Goal: Task Accomplishment & Management: Use online tool/utility

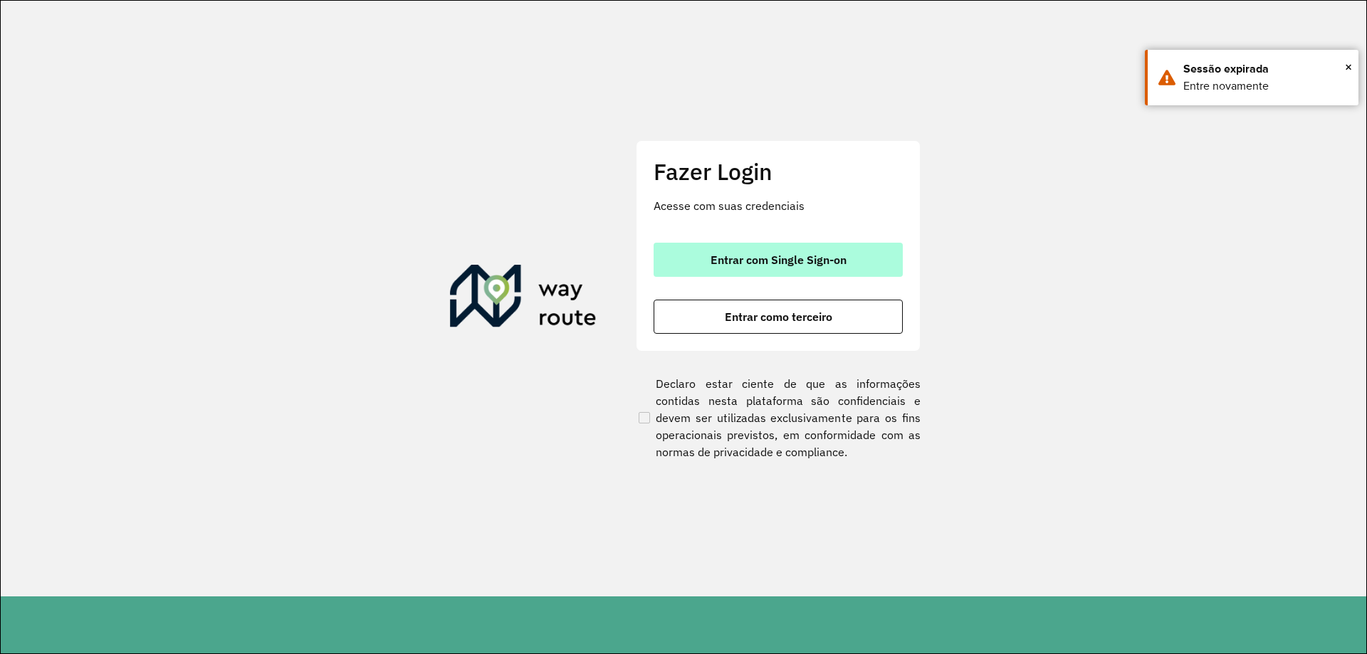
click at [747, 247] on button "Entrar com Single Sign-on" at bounding box center [777, 260] width 249 height 34
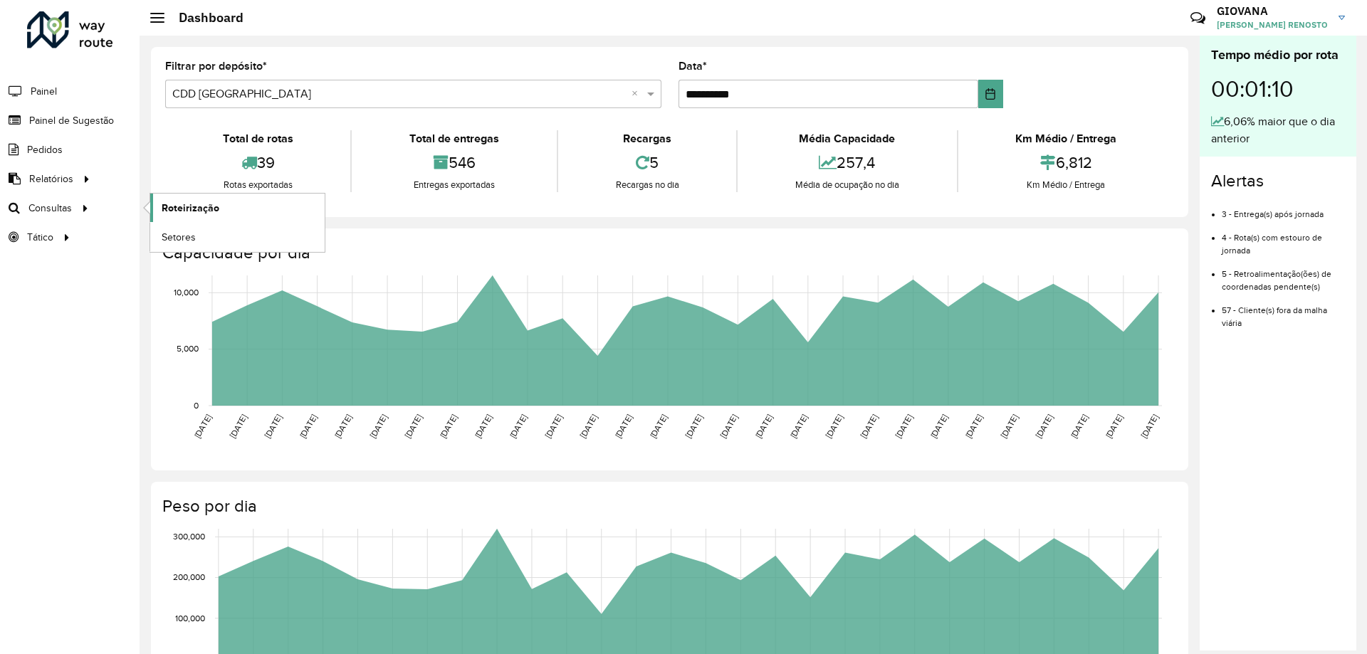
click at [272, 209] on link "Roteirização" at bounding box center [237, 208] width 174 height 28
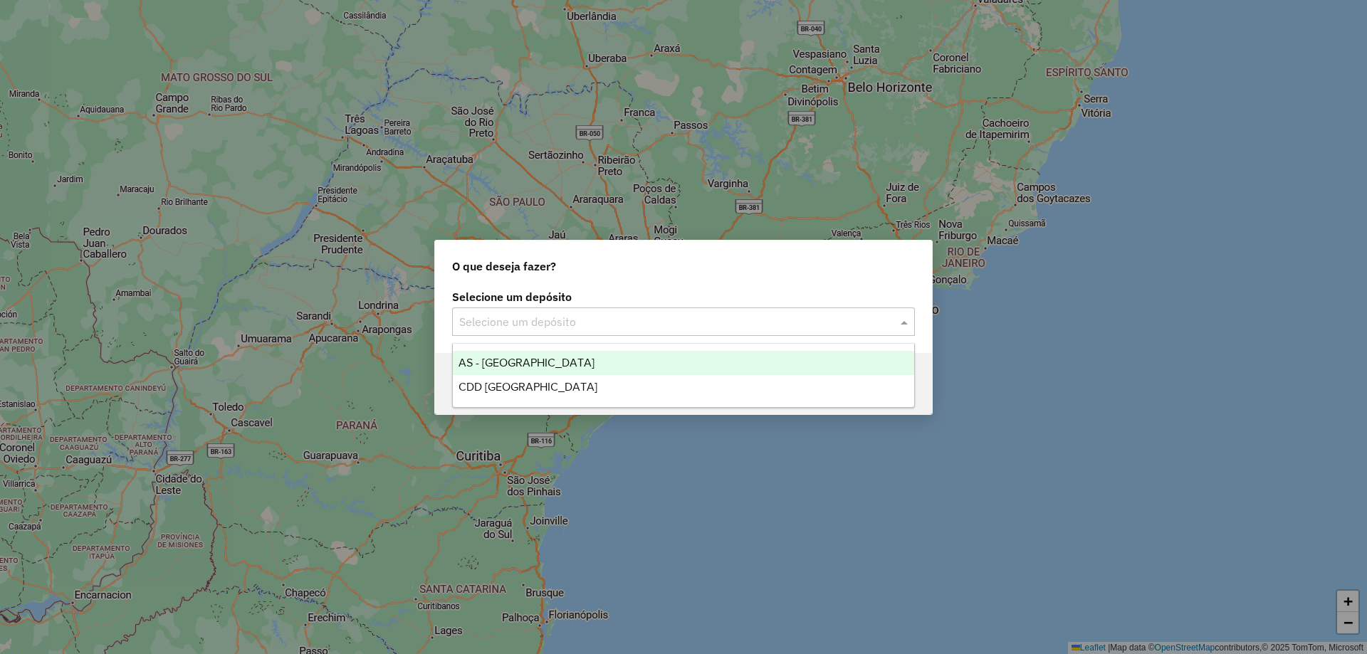
click at [674, 335] on div "Selecione um depósito" at bounding box center [683, 321] width 463 height 28
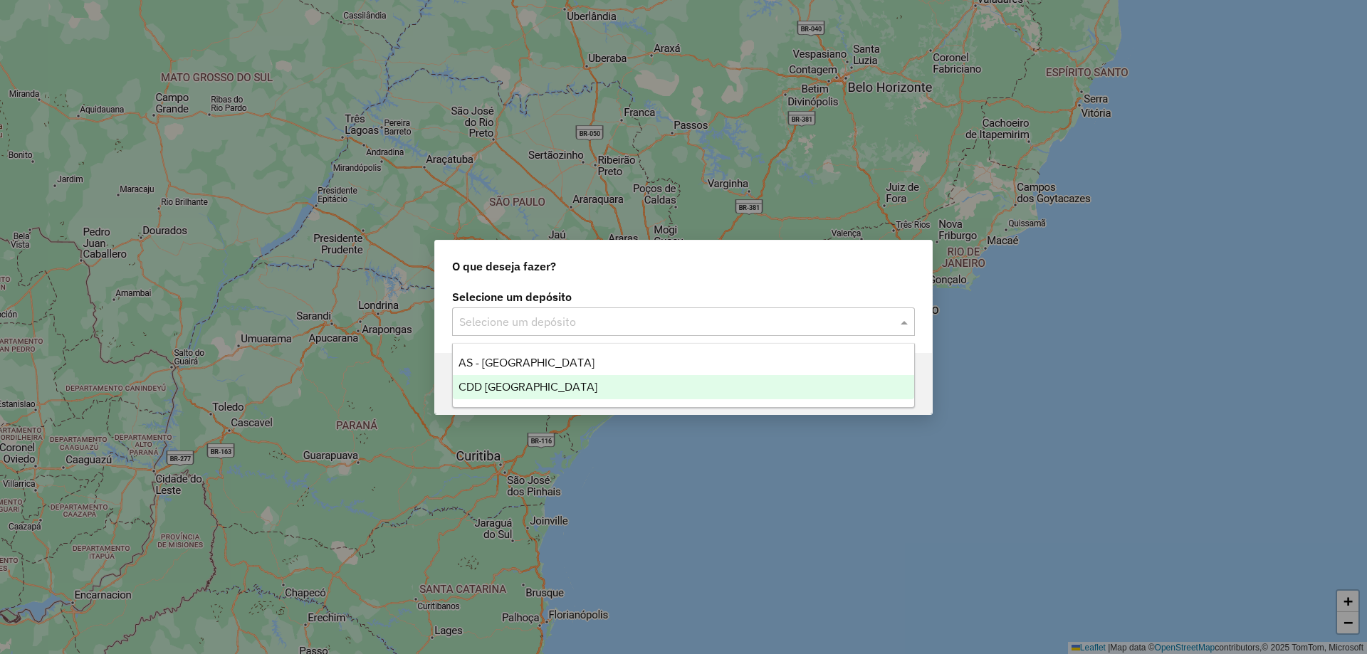
click at [523, 391] on span "CDD [GEOGRAPHIC_DATA]" at bounding box center [527, 387] width 139 height 12
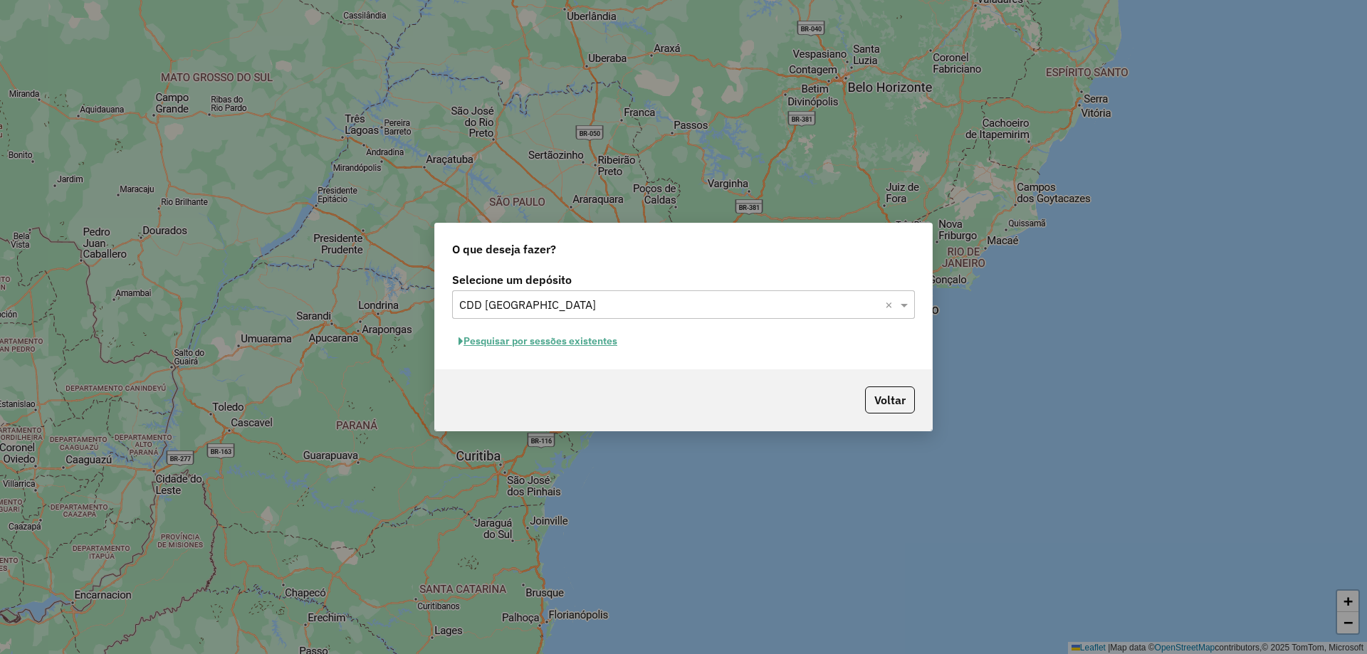
click at [611, 337] on button "Pesquisar por sessões existentes" at bounding box center [538, 341] width 172 height 22
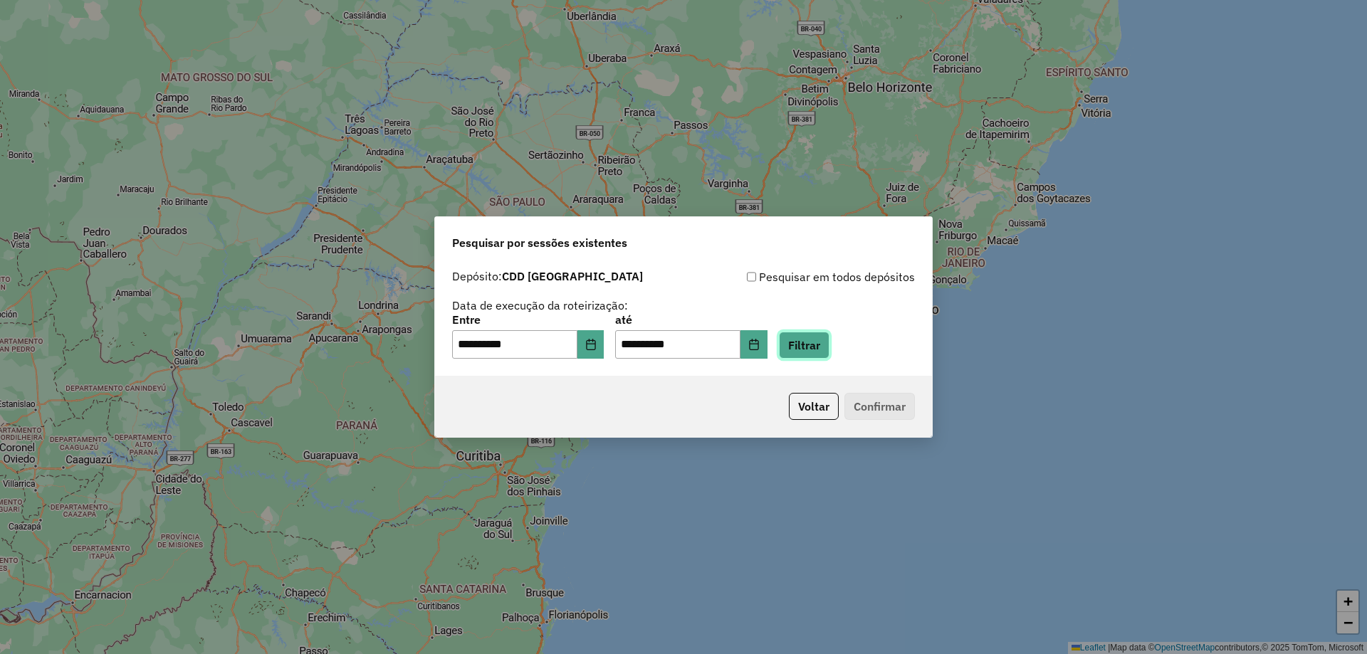
click at [829, 348] on button "Filtrar" at bounding box center [804, 345] width 51 height 27
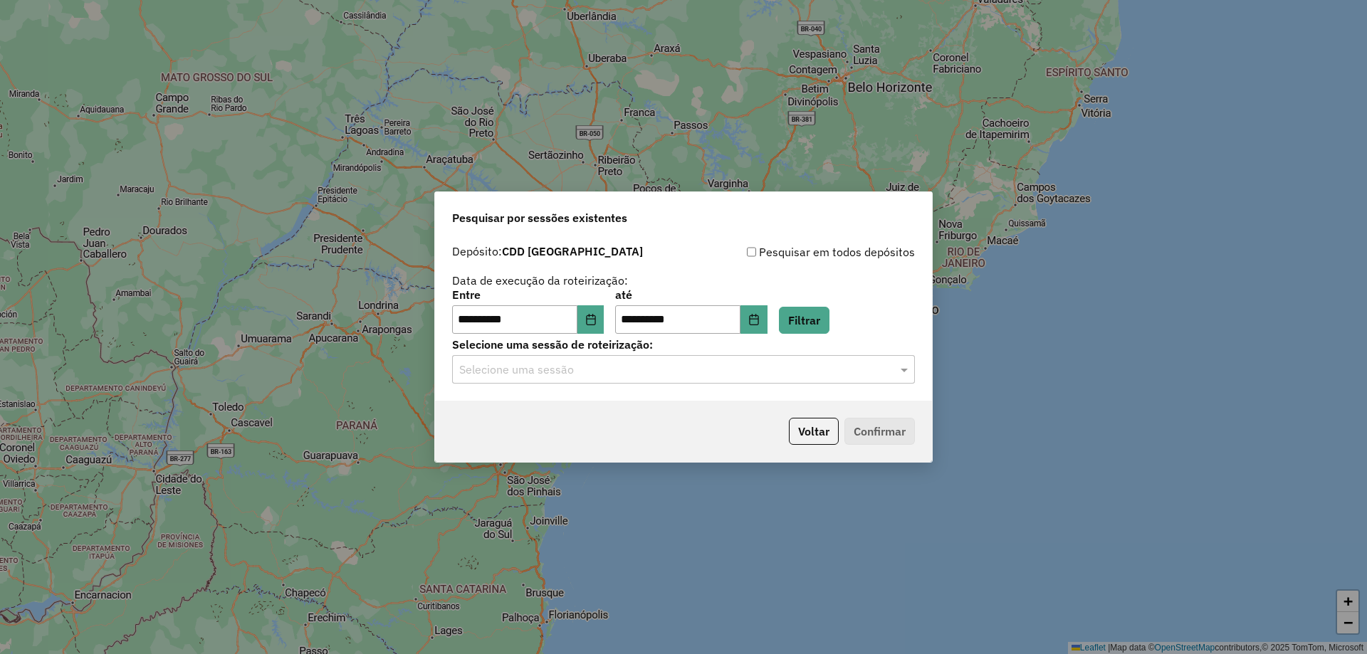
click at [675, 377] on input "text" at bounding box center [669, 370] width 420 height 17
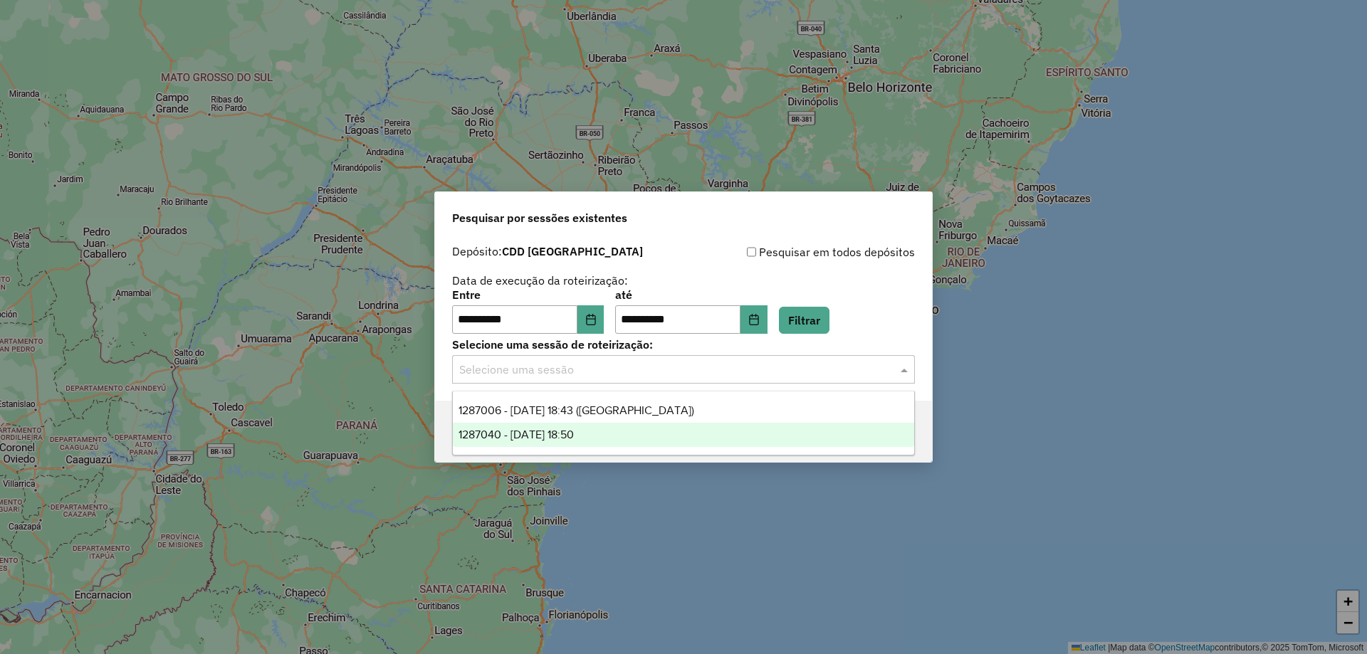
click at [679, 456] on div "Voltar Confirmar" at bounding box center [683, 431] width 497 height 61
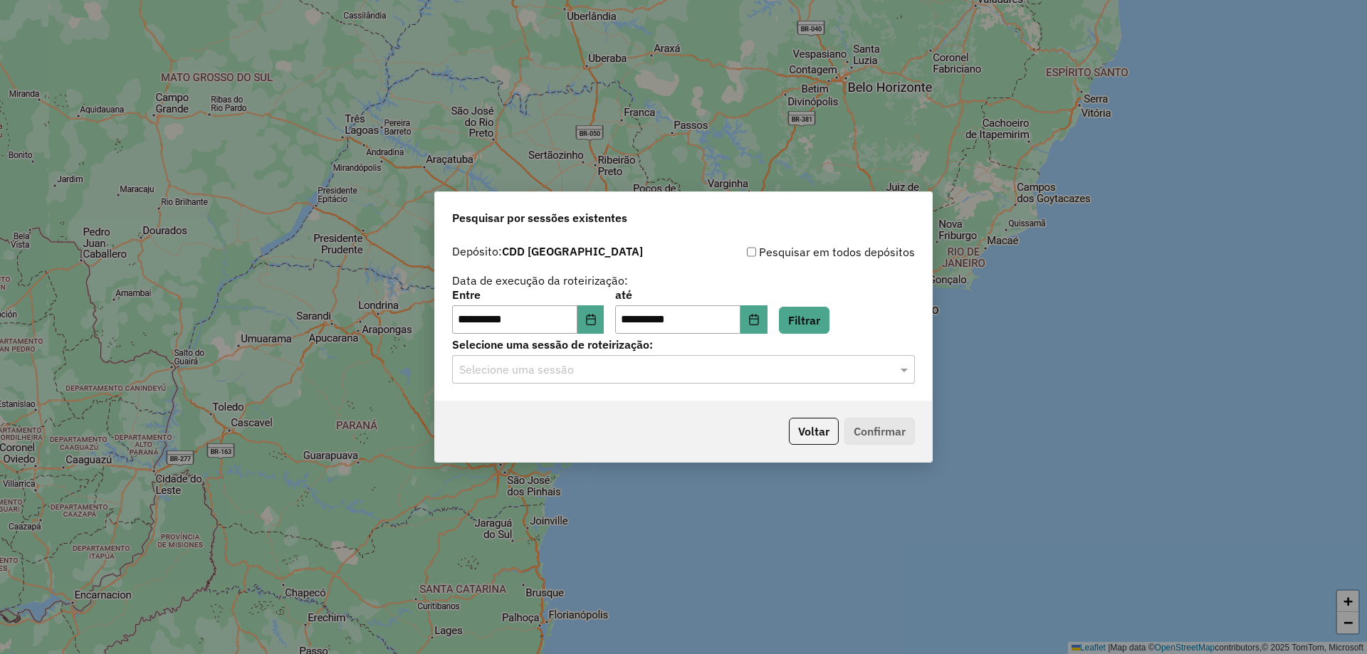
click at [733, 359] on div "Selecione uma sessão" at bounding box center [683, 369] width 463 height 28
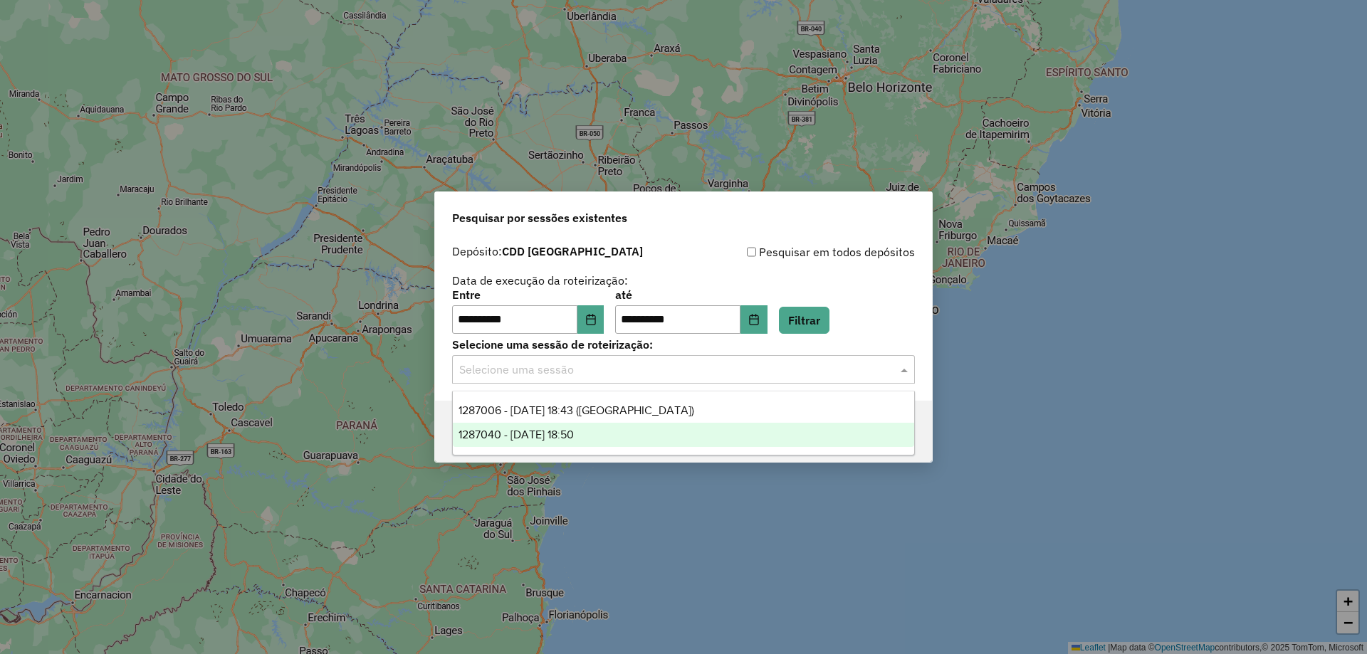
click at [644, 423] on div "1287040 - [DATE] 18:50" at bounding box center [683, 435] width 461 height 24
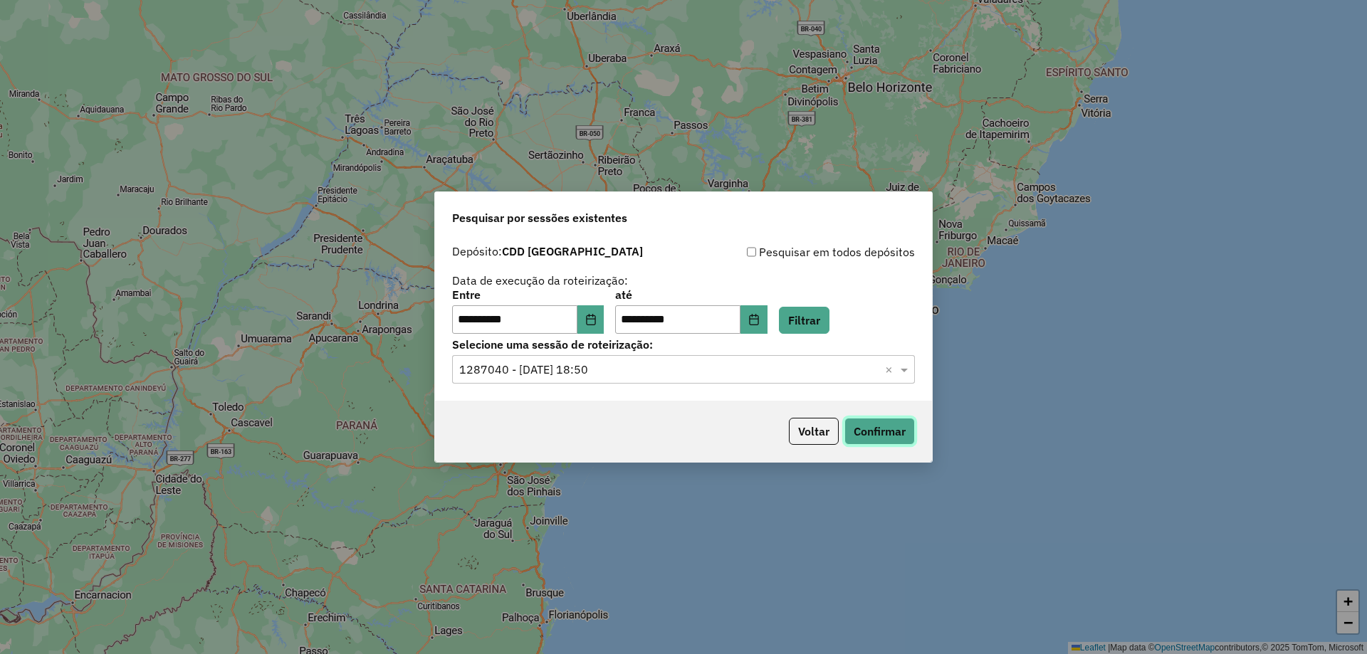
click at [910, 443] on button "Confirmar" at bounding box center [879, 431] width 70 height 27
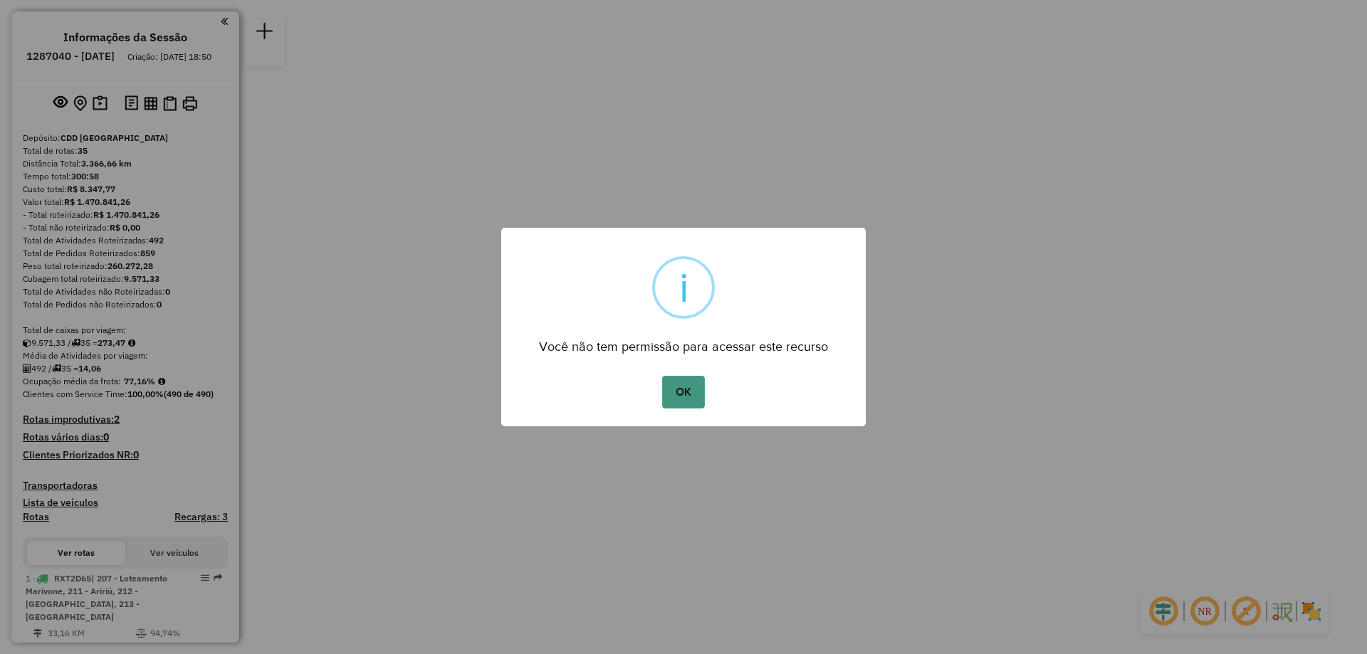
click at [677, 386] on button "OK" at bounding box center [683, 392] width 42 height 33
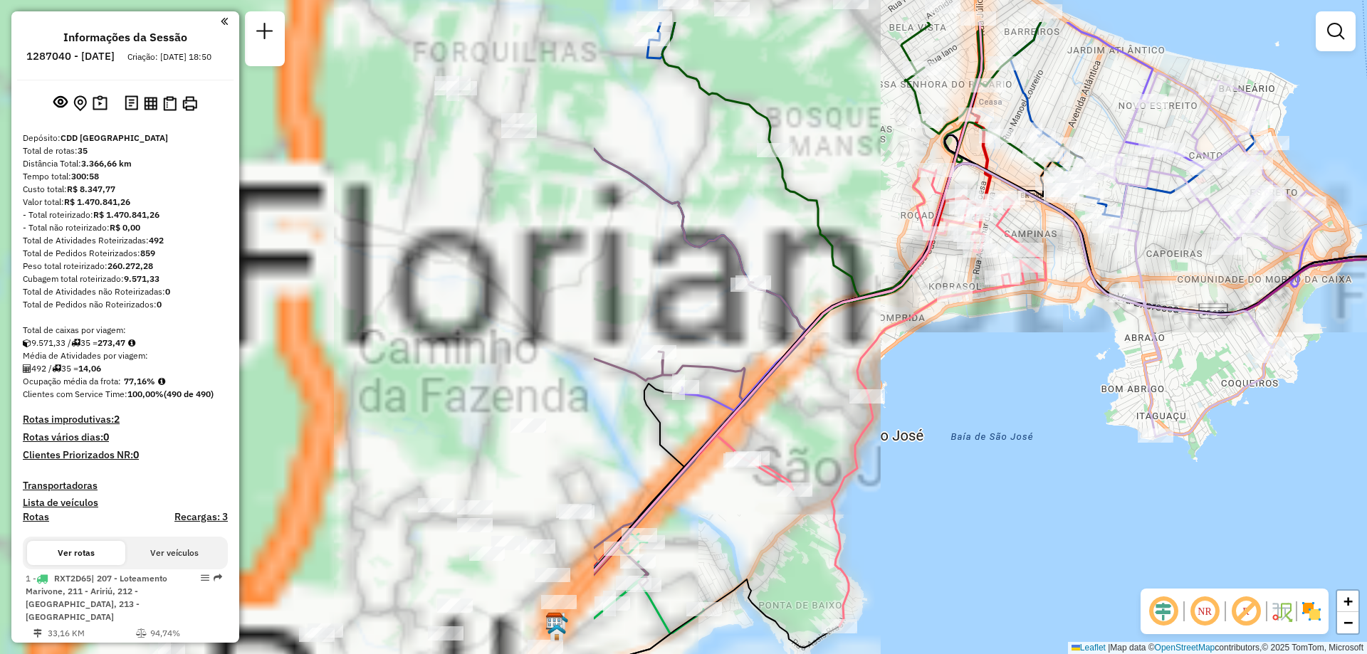
drag, startPoint x: 636, startPoint y: 360, endPoint x: 1366, endPoint y: 448, distance: 735.5
click at [1366, 448] on div "Janela de atendimento Grade de atendimento Capacidade Transportadoras Veículos …" at bounding box center [683, 327] width 1367 height 654
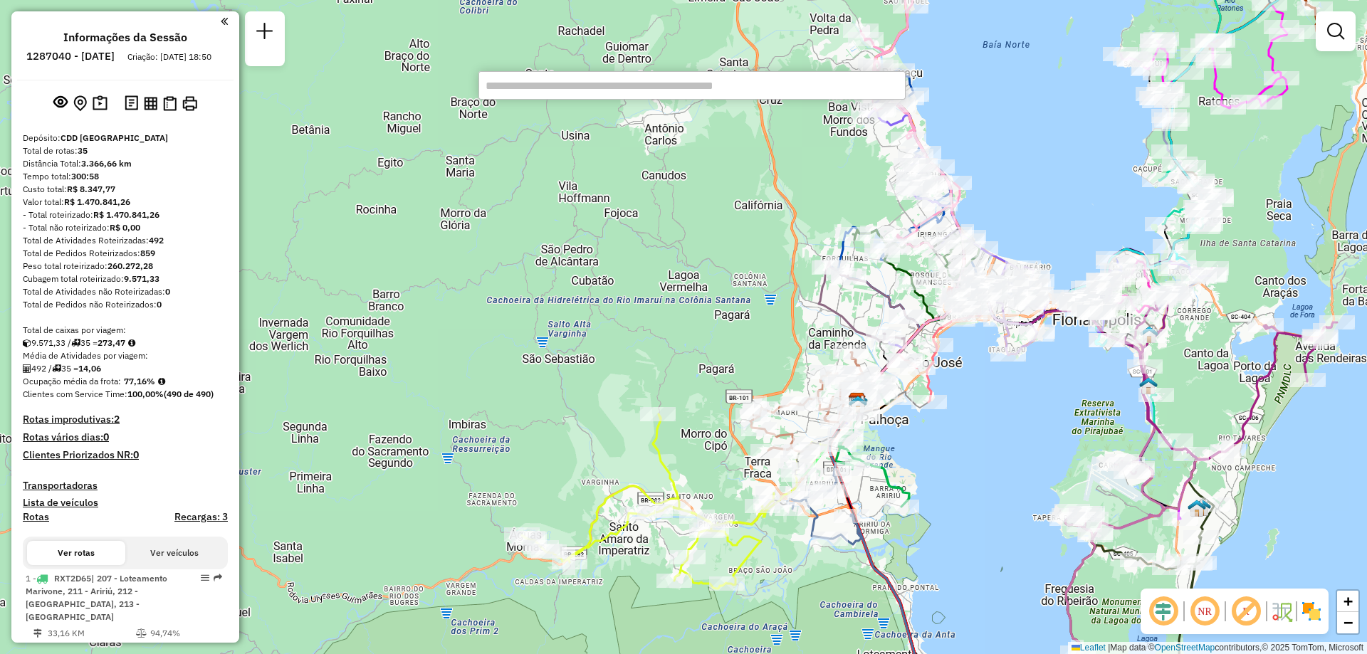
click at [1021, 149] on div "Janela de atendimento Grade de atendimento Capacidade Transportadoras Veículos …" at bounding box center [683, 327] width 1367 height 654
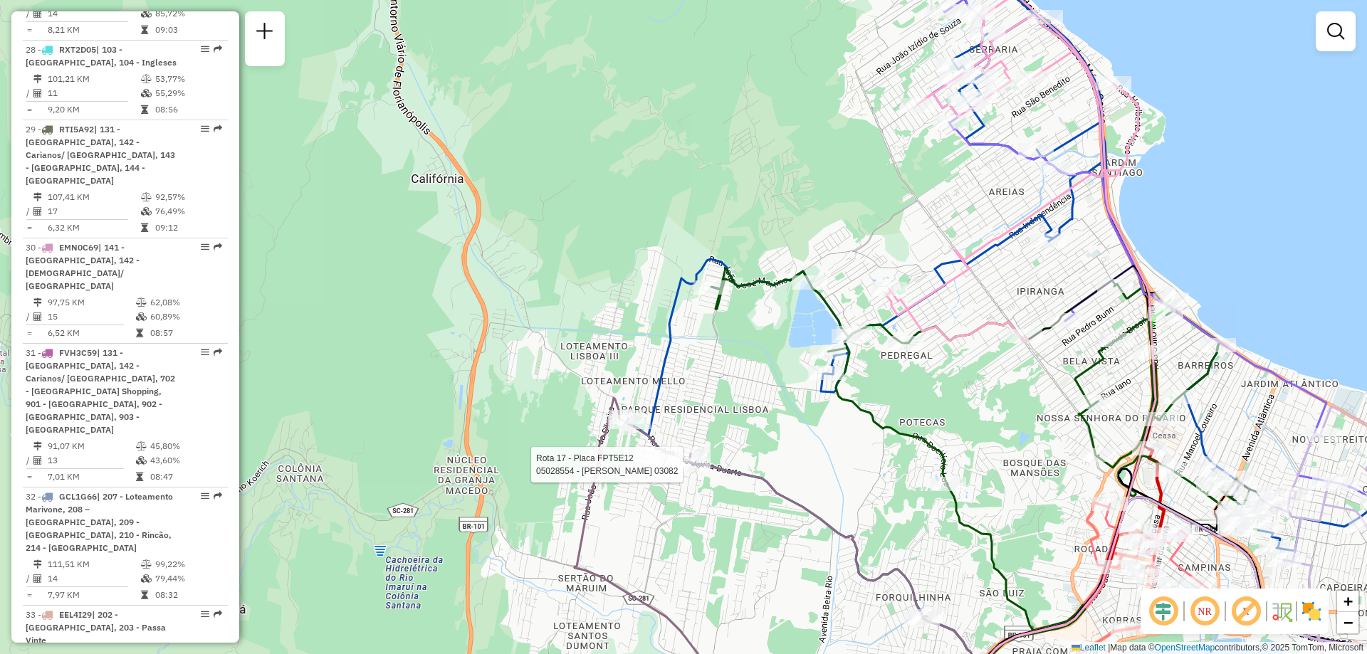
select select "**********"
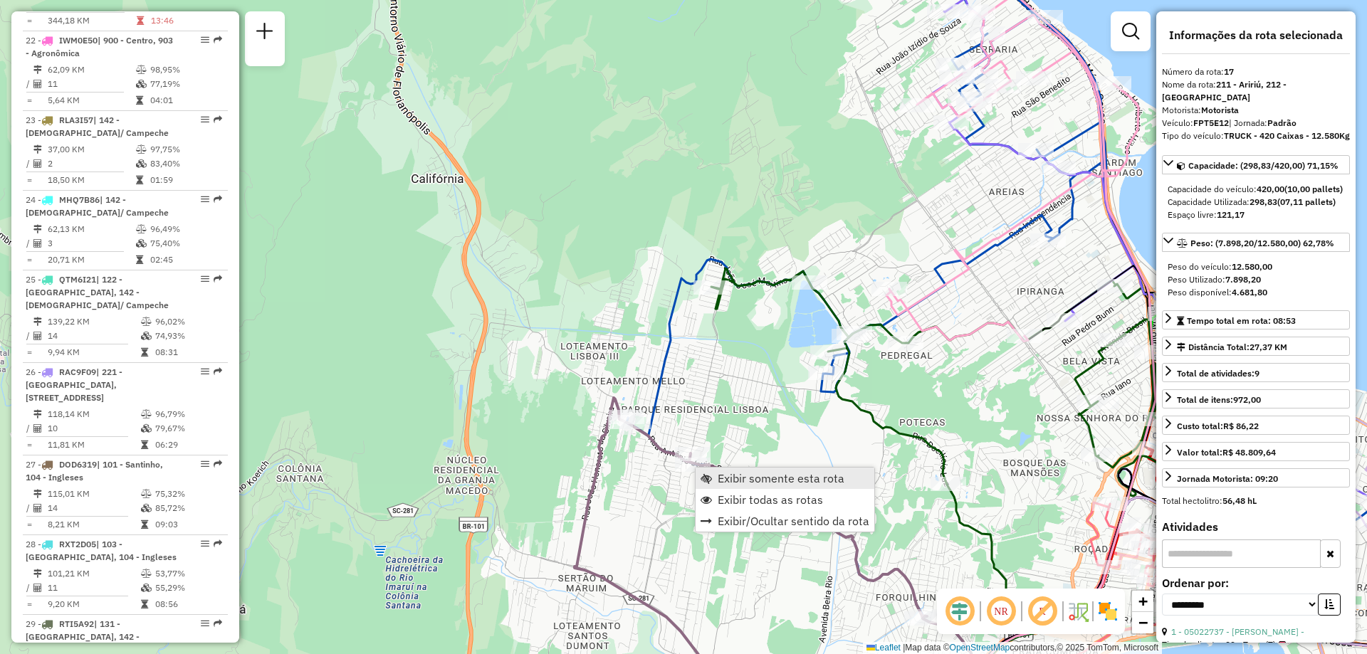
scroll to position [1923, 0]
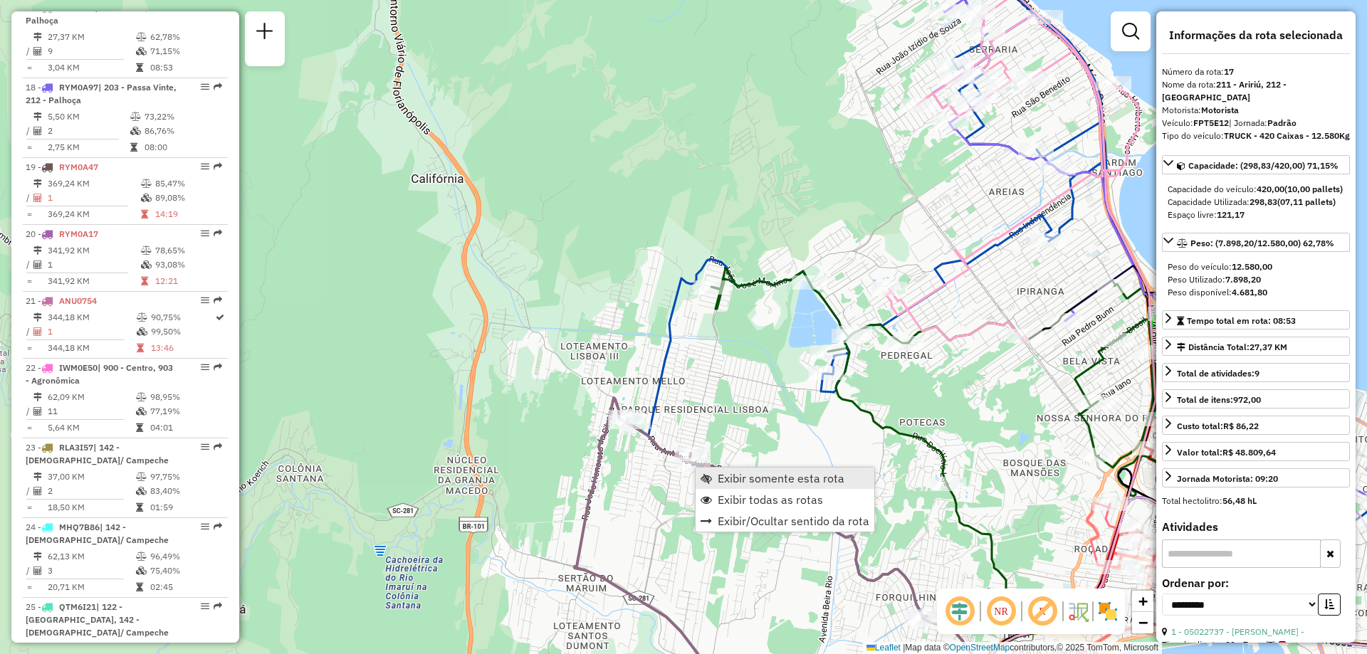
click at [771, 483] on span "Exibir somente esta rota" at bounding box center [780, 478] width 127 height 11
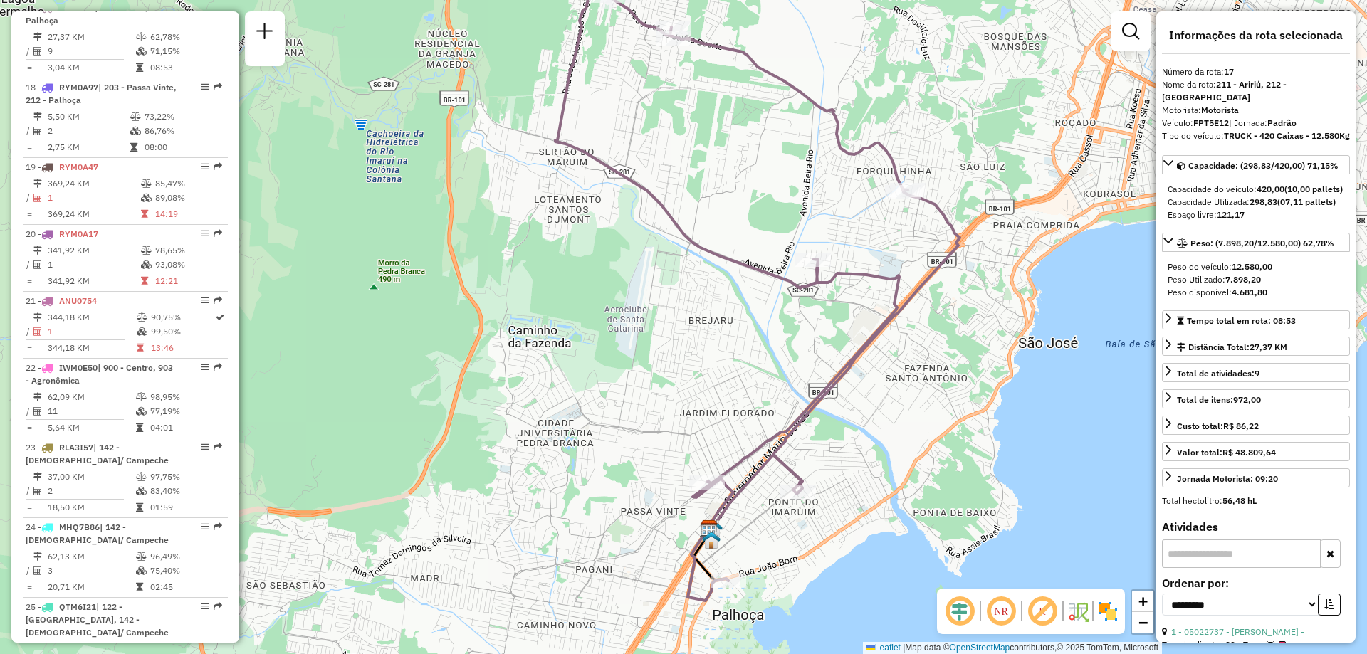
drag, startPoint x: 958, startPoint y: 398, endPoint x: 1032, endPoint y: 357, distance: 84.8
click at [1032, 357] on div "Janela de atendimento Grade de atendimento Capacidade Transportadoras Veículos …" at bounding box center [683, 327] width 1367 height 654
click at [868, 537] on link "Exibir todas as rotas" at bounding box center [886, 529] width 179 height 21
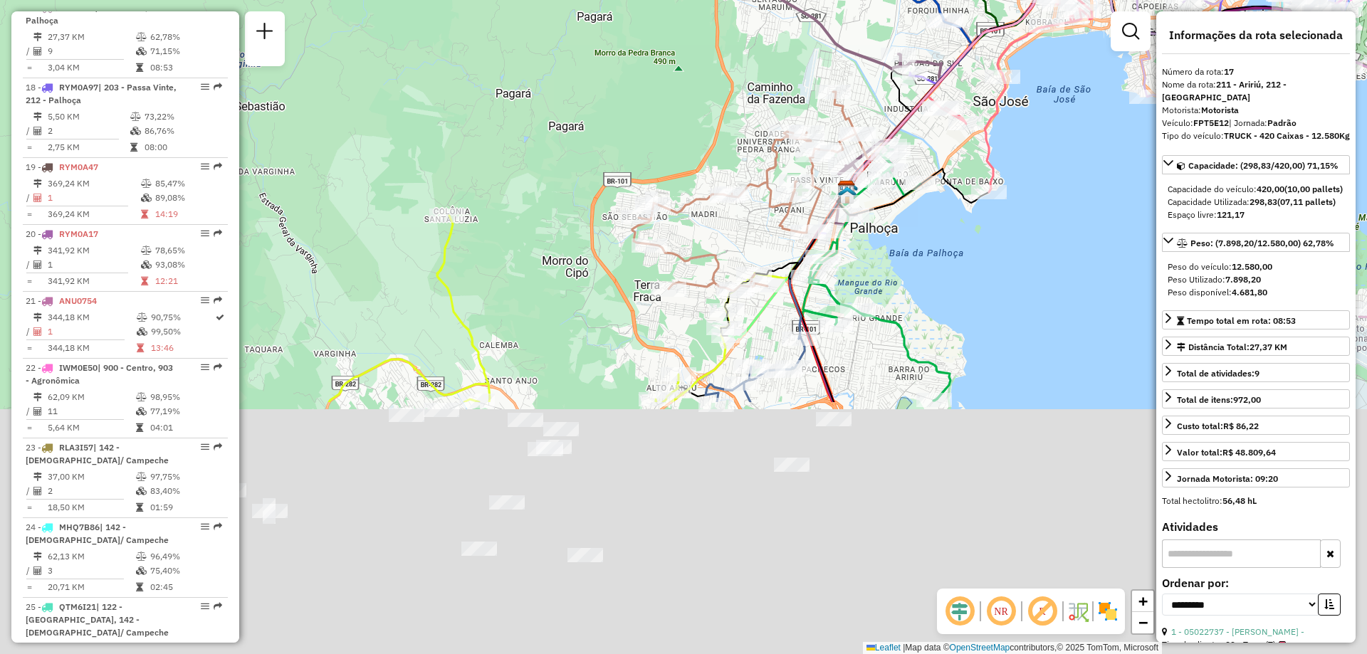
drag, startPoint x: 882, startPoint y: 579, endPoint x: 862, endPoint y: 261, distance: 318.8
click at [862, 261] on div "Janela de atendimento Grade de atendimento Capacidade Transportadoras Veículos …" at bounding box center [683, 327] width 1367 height 654
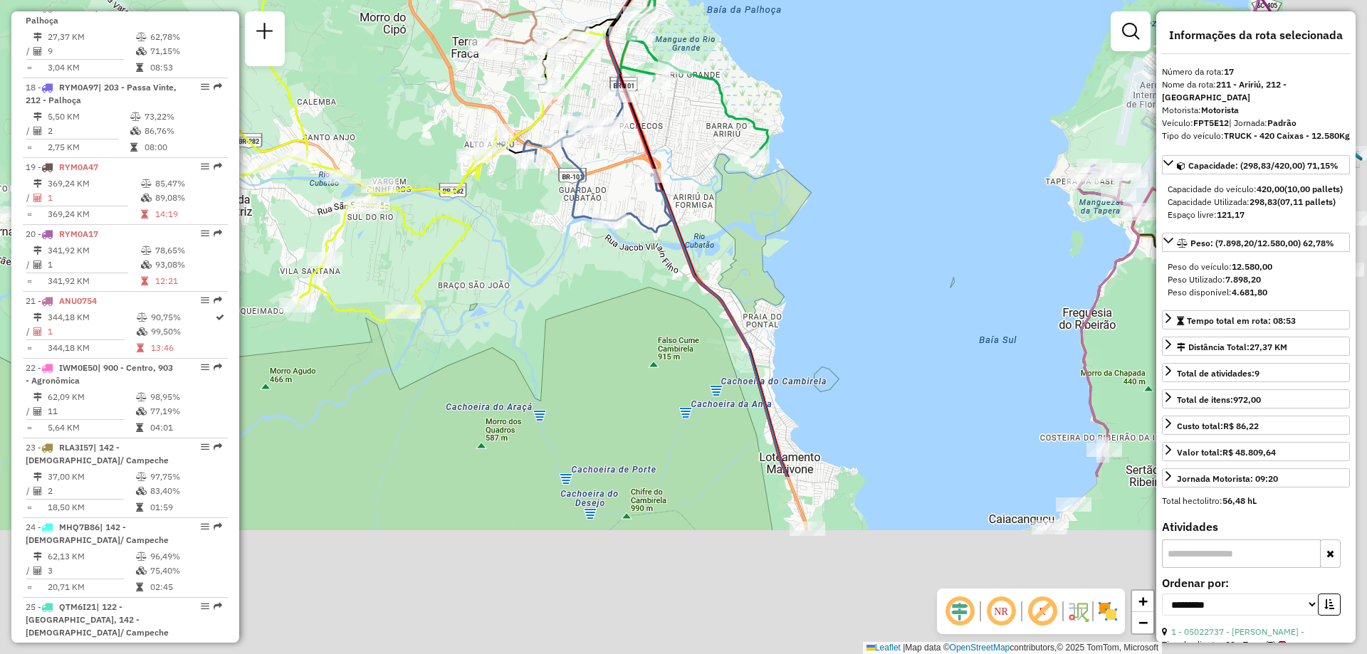
drag, startPoint x: 924, startPoint y: 370, endPoint x: 765, endPoint y: 173, distance: 253.1
click at [765, 173] on div "Rota 17 - Placa FPT5E12 05006895 - VP SUPERMERCADO SUL Rota 1 - Placa RXT2D65 0…" at bounding box center [683, 327] width 1367 height 654
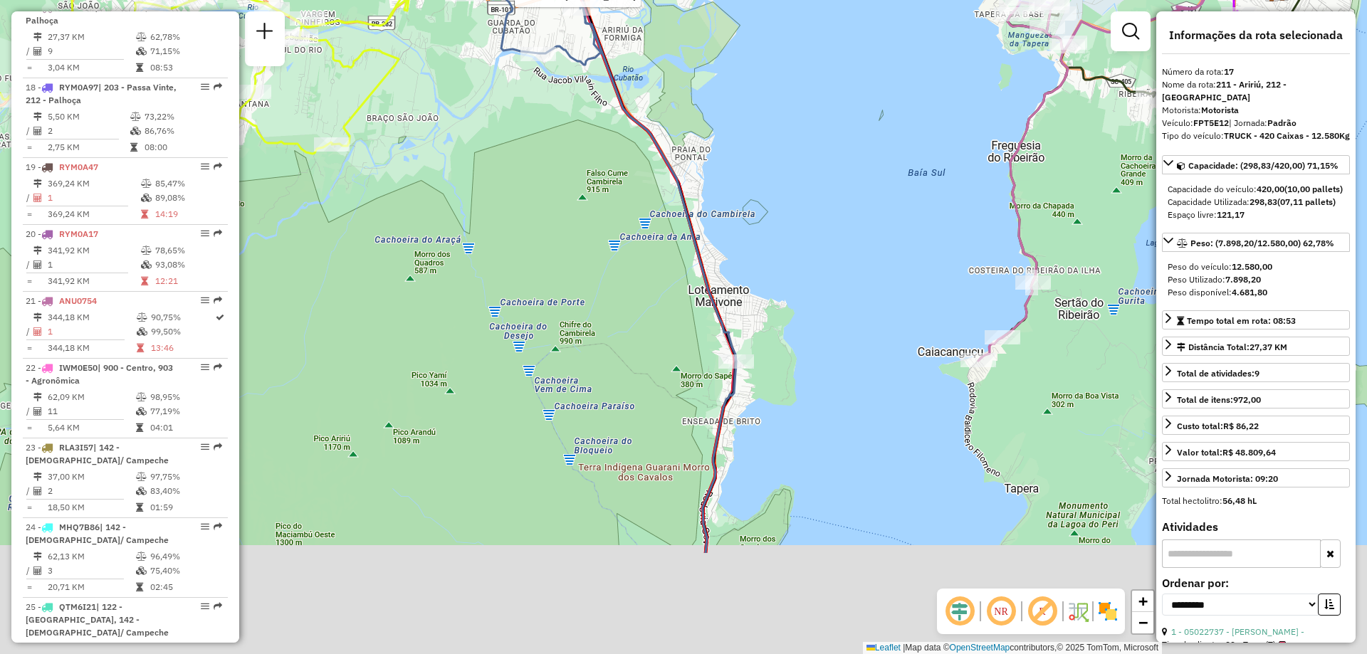
drag, startPoint x: 872, startPoint y: 357, endPoint x: 779, endPoint y: 110, distance: 264.7
click at [779, 110] on div "Rota 17 - Placa FPT5E12 05006895 - VP SUPERMERCADO SUL Rota 1 - Placa RXT2D65 0…" at bounding box center [683, 327] width 1367 height 654
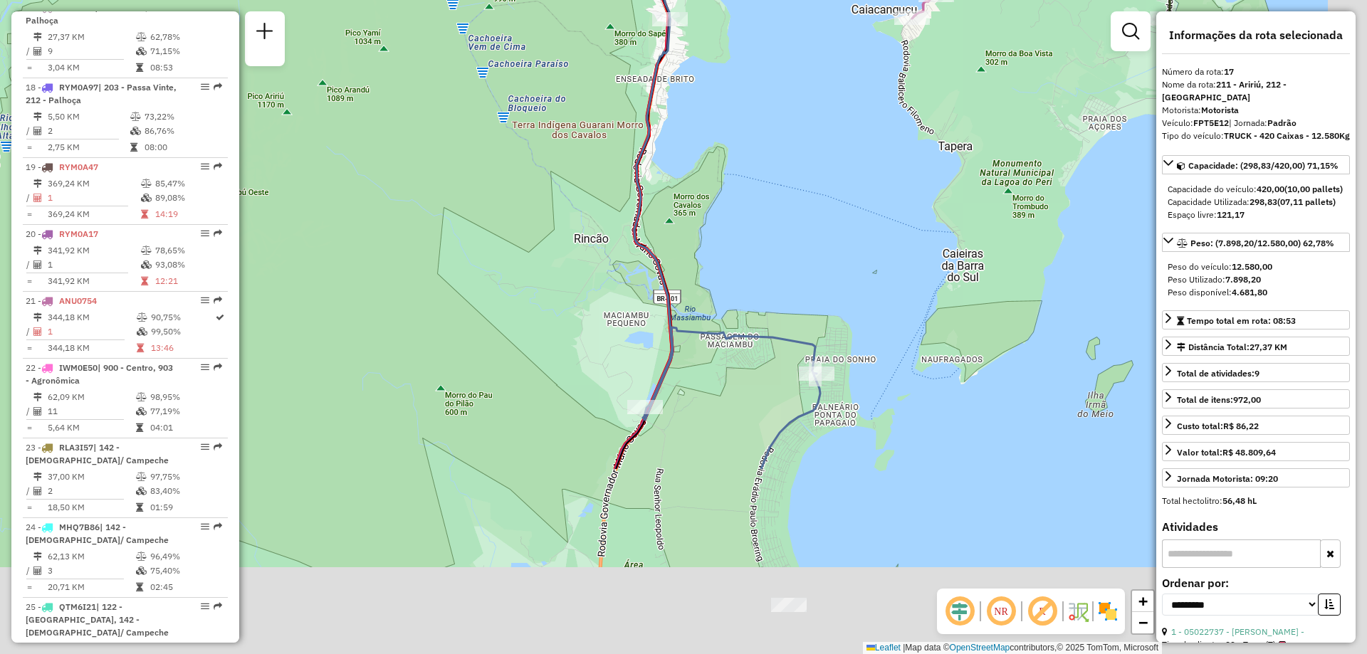
drag, startPoint x: 799, startPoint y: 311, endPoint x: 758, endPoint y: 60, distance: 253.9
click at [758, 60] on div "Rota 17 - Placa FPT5E12 05006895 - VP SUPERMERCADO SUL Rota 1 - Placa RXT2D65 0…" at bounding box center [683, 327] width 1367 height 654
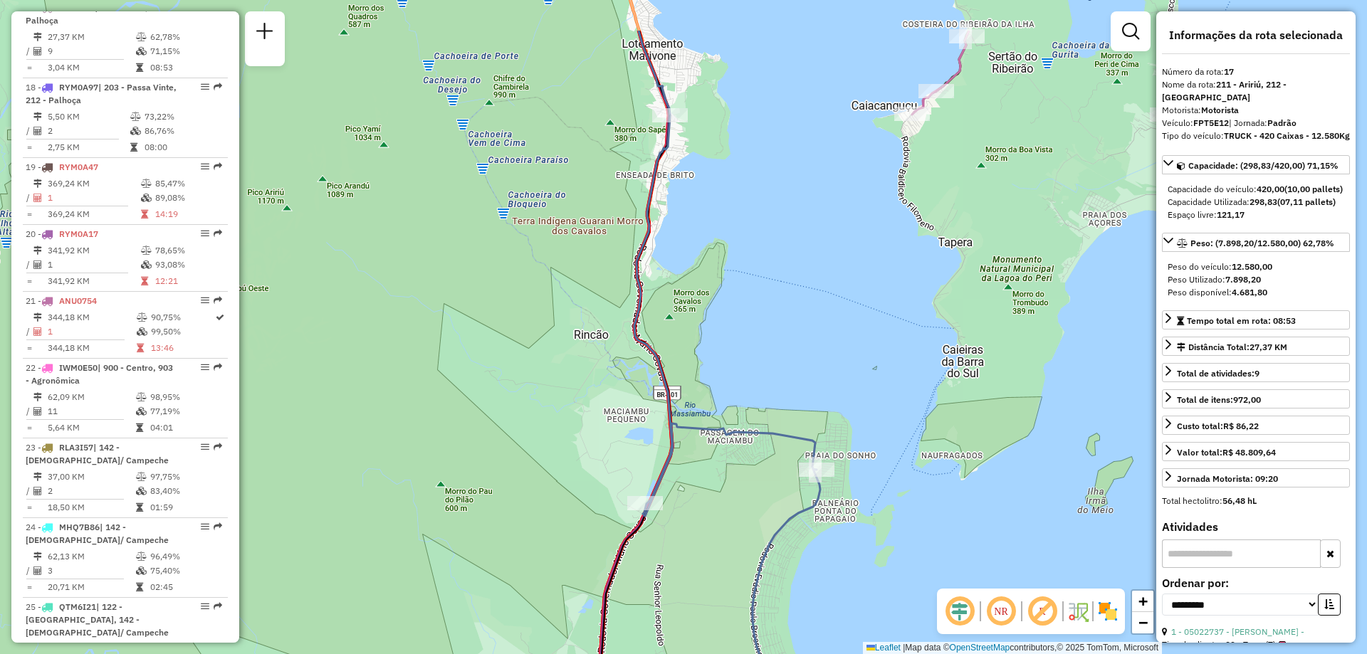
drag, startPoint x: 764, startPoint y: 156, endPoint x: 804, endPoint y: 628, distance: 474.3
click at [804, 628] on div "Rota 17 - Placa FPT5E12 05006895 - VP SUPERMERCADO SUL Rota 1 - Placa RXT2D65 0…" at bounding box center [683, 327] width 1367 height 654
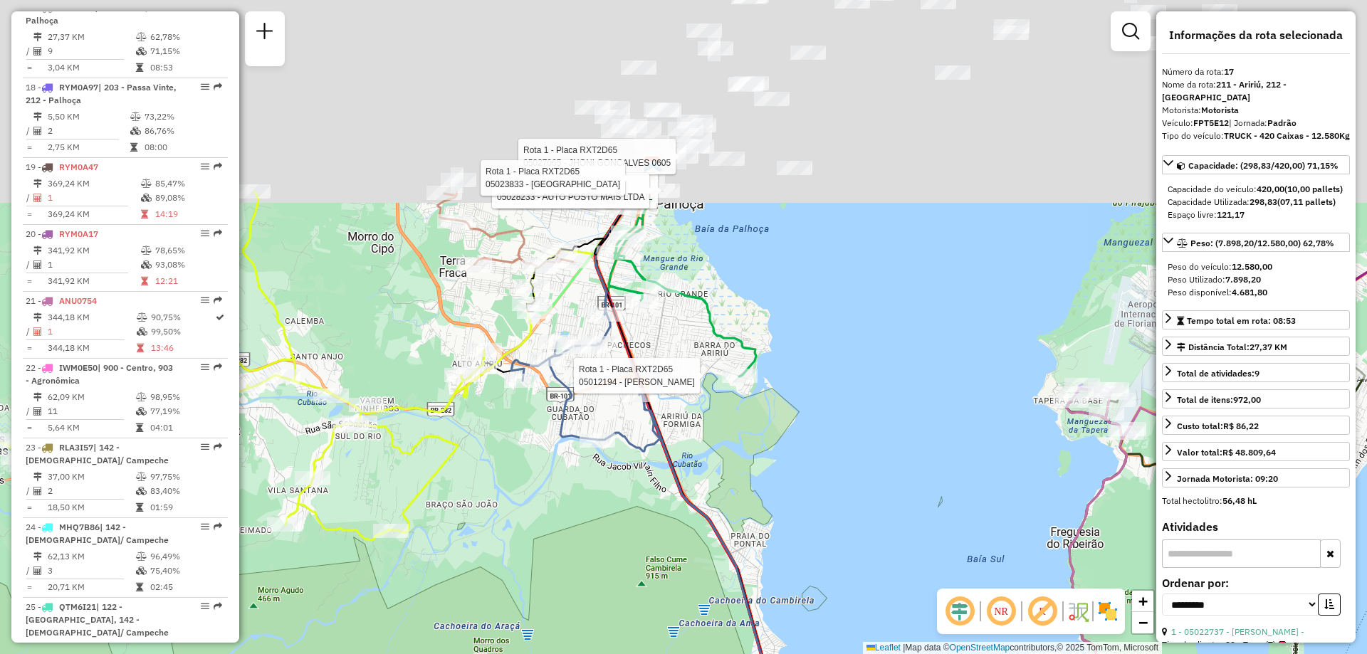
drag, startPoint x: 799, startPoint y: 426, endPoint x: 895, endPoint y: 682, distance: 273.4
click at [895, 653] on html "Aguarde... Pop-up bloqueado! Seu navegador bloqueou automáticamente a abertura …" at bounding box center [683, 327] width 1367 height 654
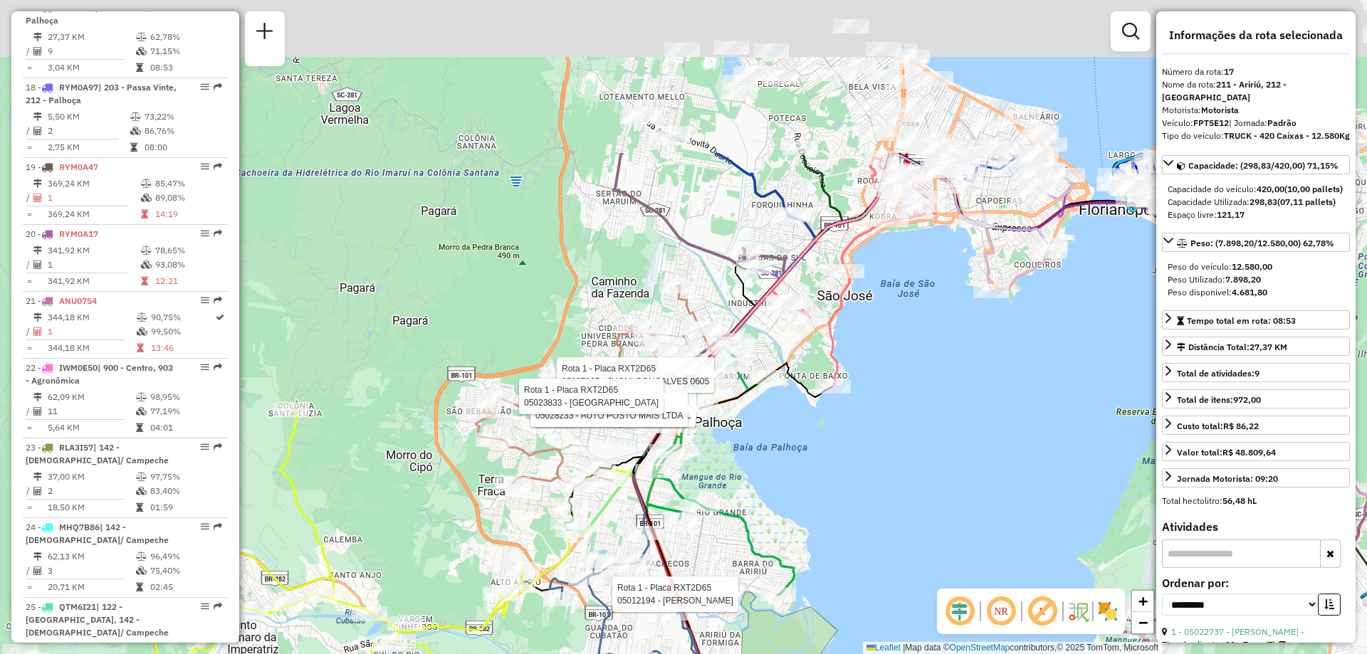
drag, startPoint x: 841, startPoint y: 483, endPoint x: 856, endPoint y: 582, distance: 99.4
click at [856, 582] on div "Rota 17 - Placa FPT5E12 05006895 - VP SUPERMERCADO SUL Rota 1 - Placa RXT2D65 0…" at bounding box center [683, 327] width 1367 height 654
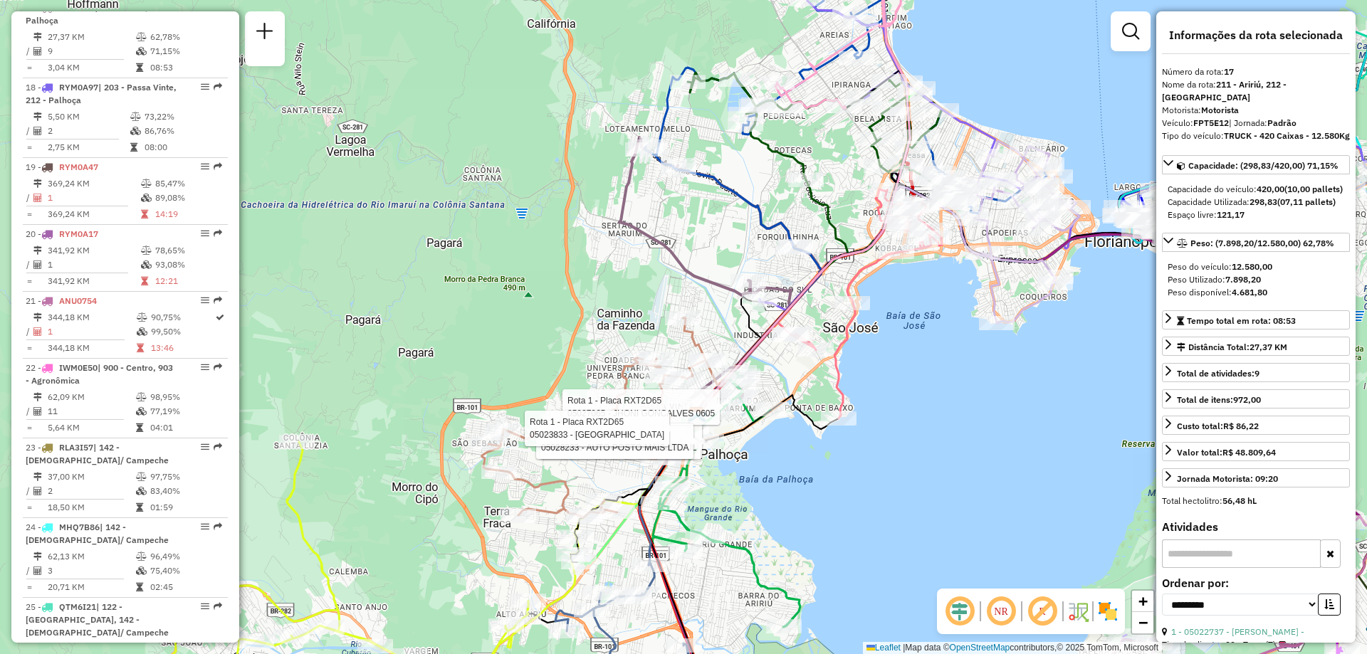
click at [941, 502] on div "Rota 17 - Placa FPT5E12 05006895 - VP SUPERMERCADO SUL Rota 1 - Placa RXT2D65 0…" at bounding box center [683, 327] width 1367 height 654
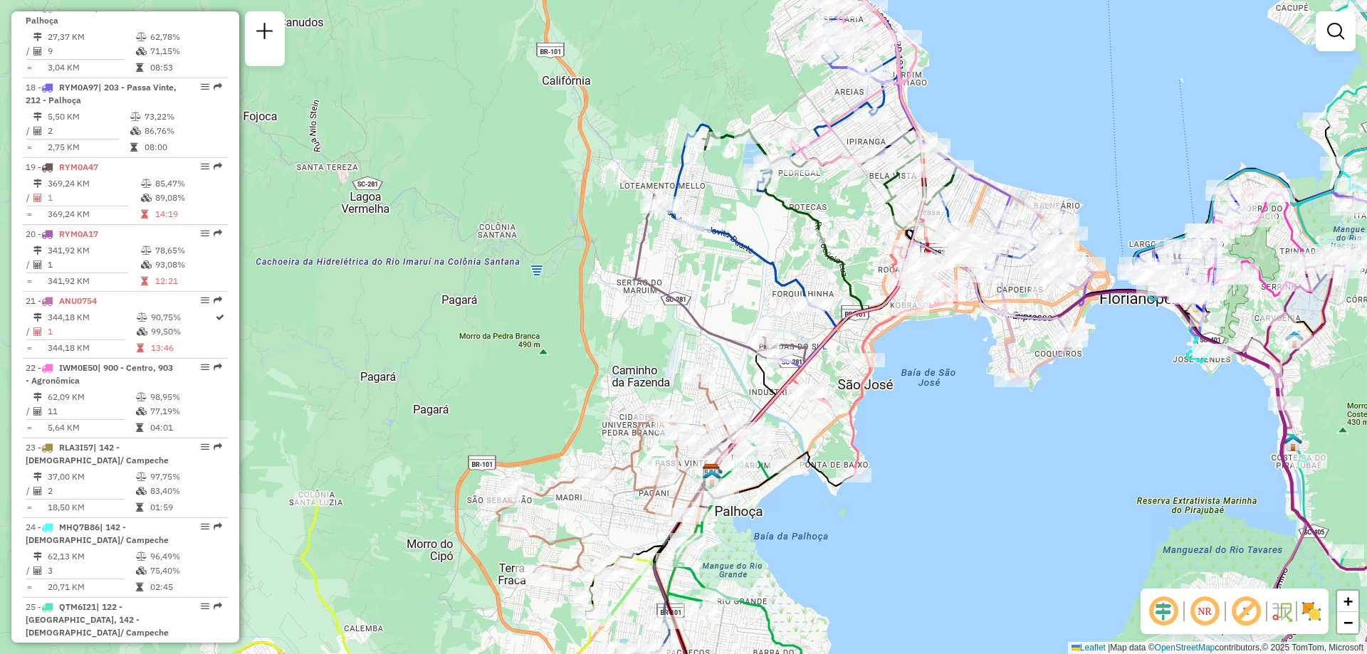
drag, startPoint x: 916, startPoint y: 372, endPoint x: 931, endPoint y: 429, distance: 58.9
click at [931, 429] on div "Janela de atendimento Grade de atendimento Capacidade Transportadoras Veículos …" at bounding box center [683, 327] width 1367 height 654
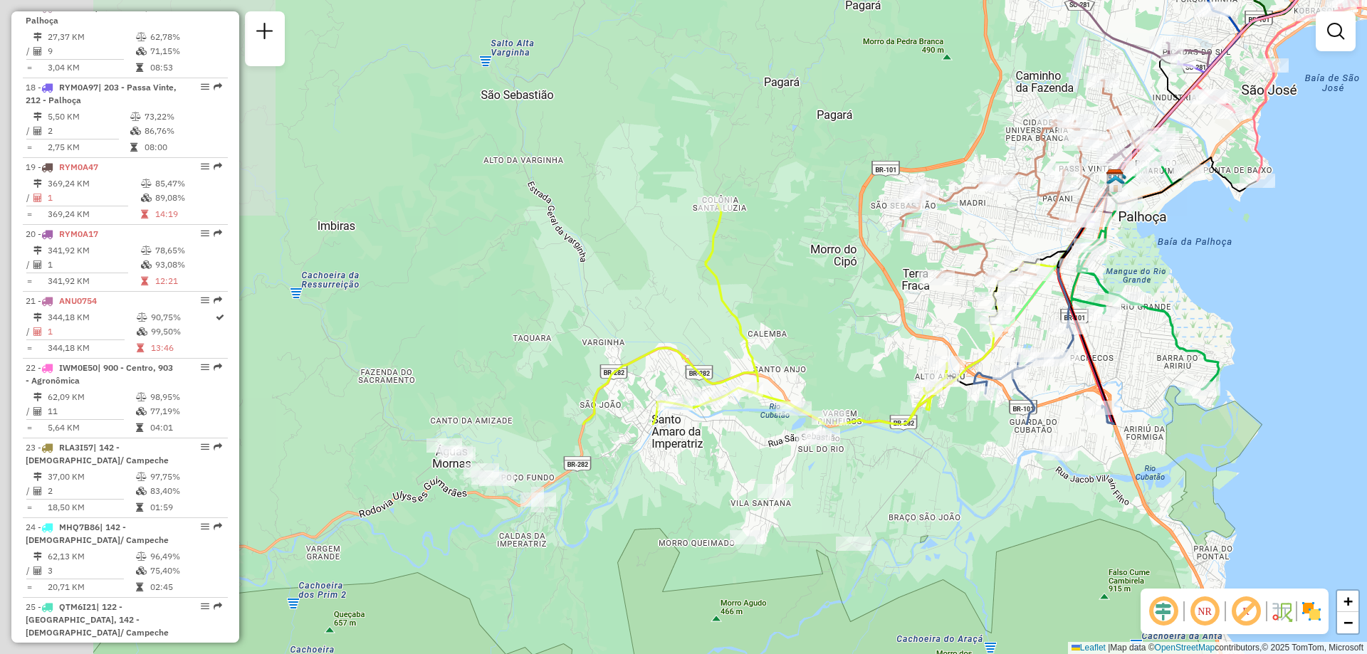
drag, startPoint x: 795, startPoint y: 544, endPoint x: 1192, endPoint y: 255, distance: 491.6
click at [1192, 255] on div "Janela de atendimento Grade de atendimento Capacidade Transportadoras Veículos …" at bounding box center [683, 327] width 1367 height 654
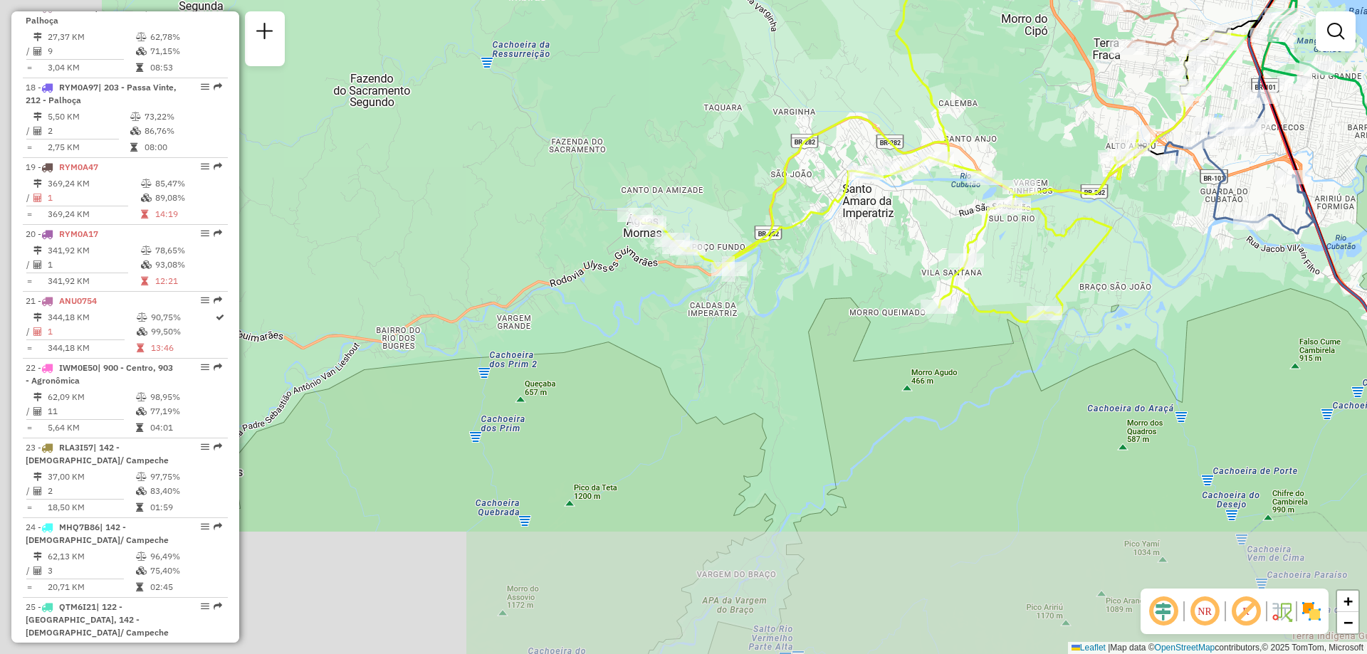
drag, startPoint x: 926, startPoint y: 438, endPoint x: 1077, endPoint y: 280, distance: 218.5
click at [1077, 280] on icon at bounding box center [911, 148] width 554 height 349
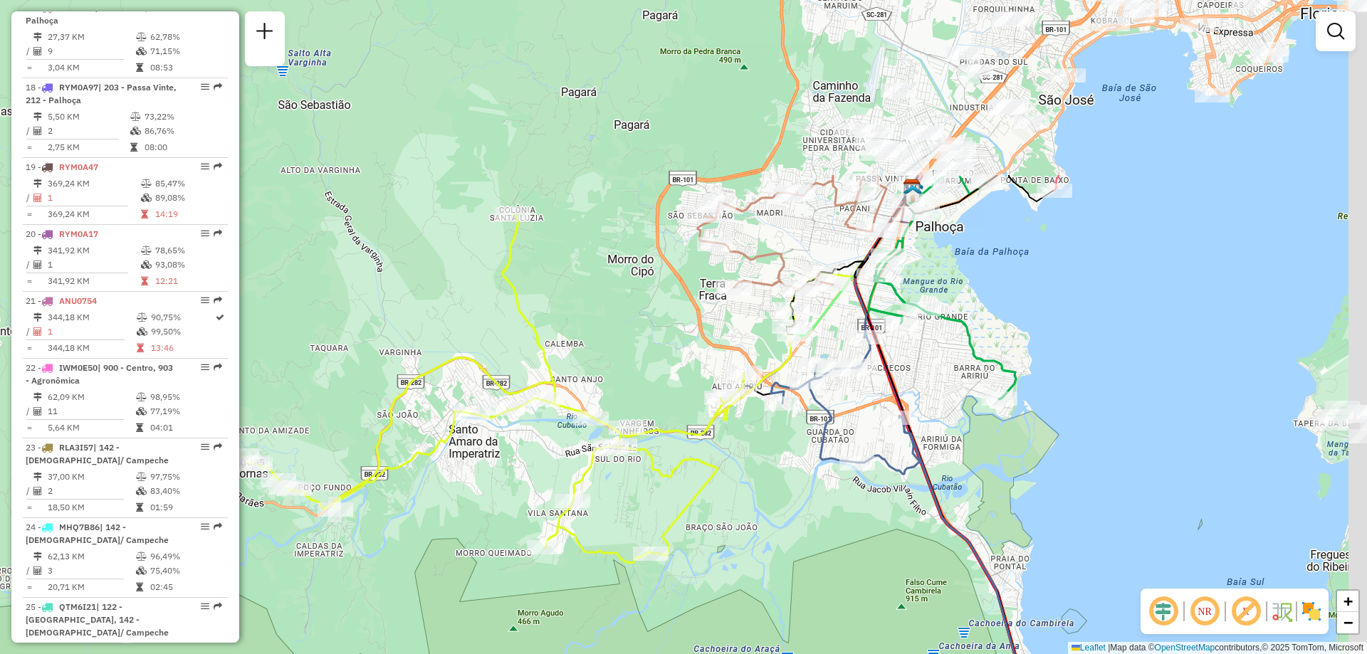
drag, startPoint x: 930, startPoint y: 372, endPoint x: 536, endPoint y: 613, distance: 461.3
click at [536, 613] on div "Janela de atendimento Grade de atendimento Capacidade Transportadoras Veículos …" at bounding box center [683, 327] width 1367 height 654
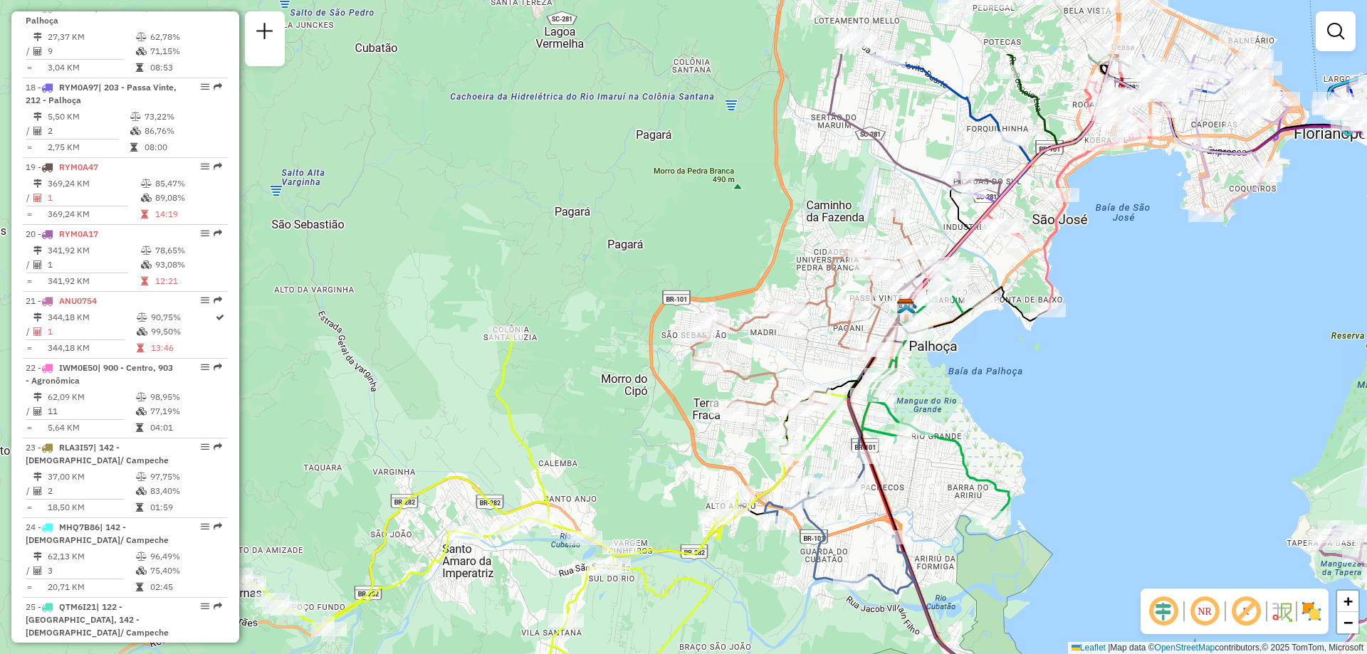
drag, startPoint x: 1060, startPoint y: 352, endPoint x: 1053, endPoint y: 476, distance: 124.7
click at [1053, 476] on div "Janela de atendimento Grade de atendimento Capacidade Transportadoras Veículos …" at bounding box center [683, 327] width 1367 height 654
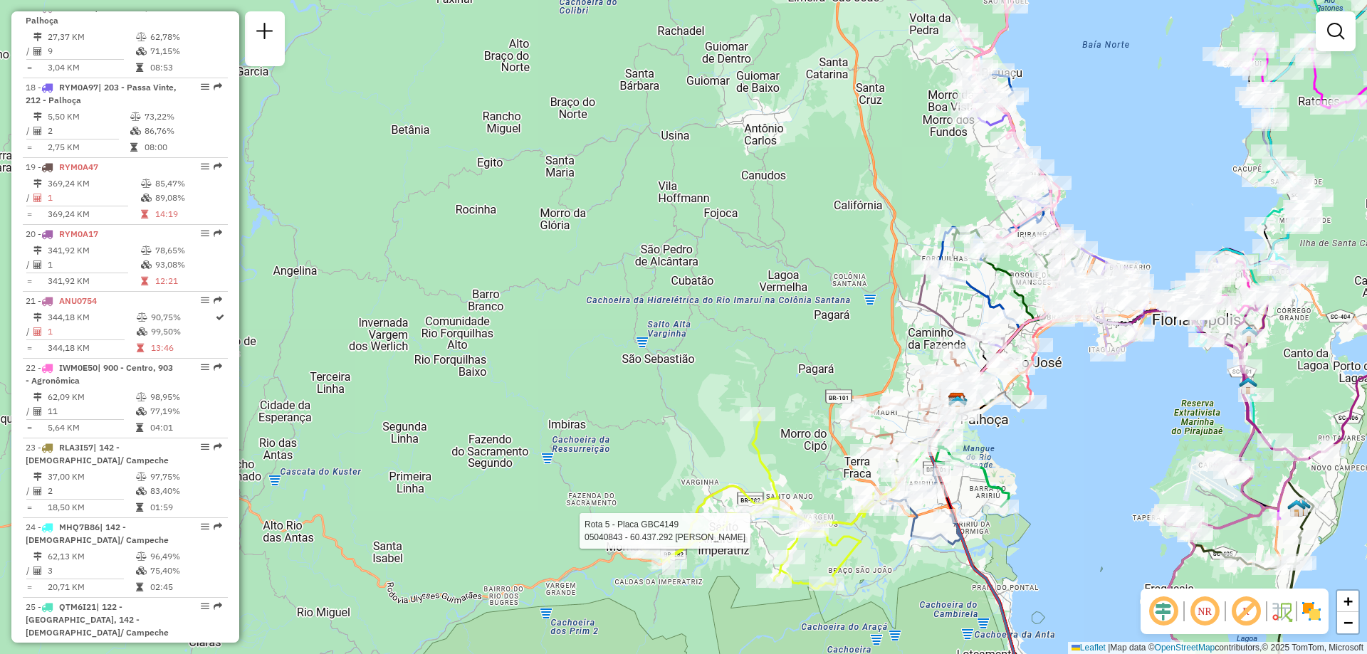
select select "**********"
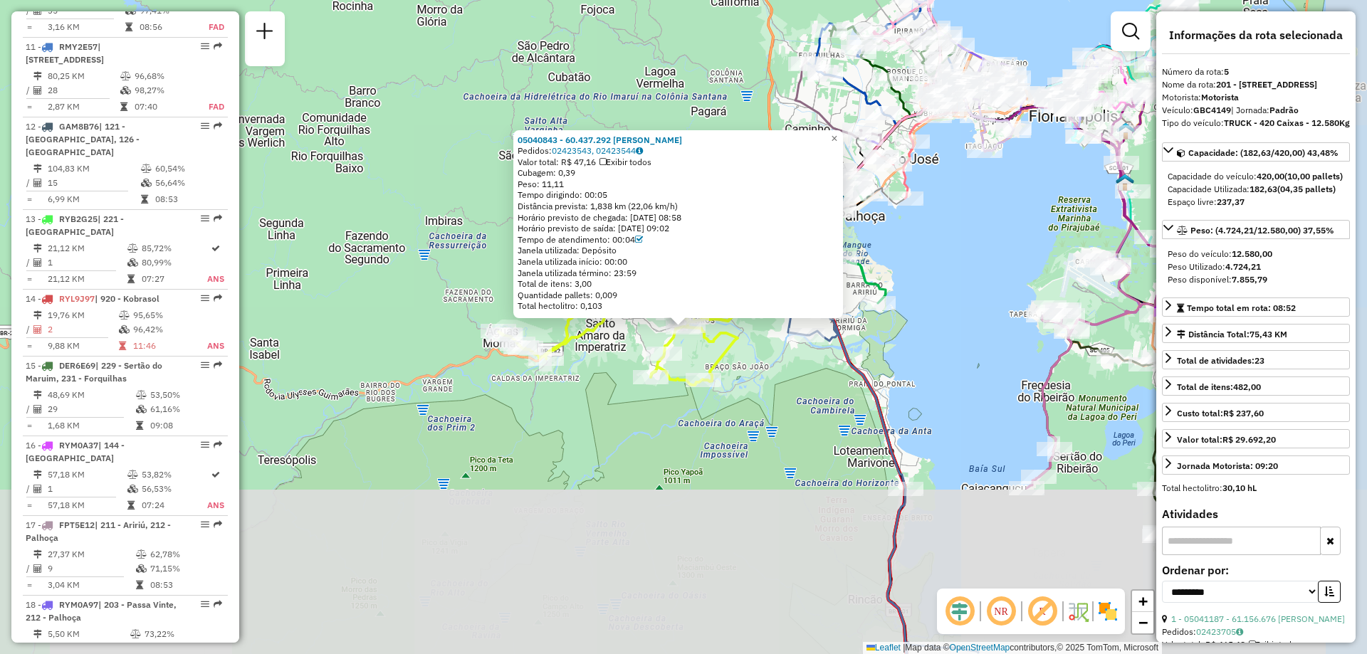
scroll to position [890, 0]
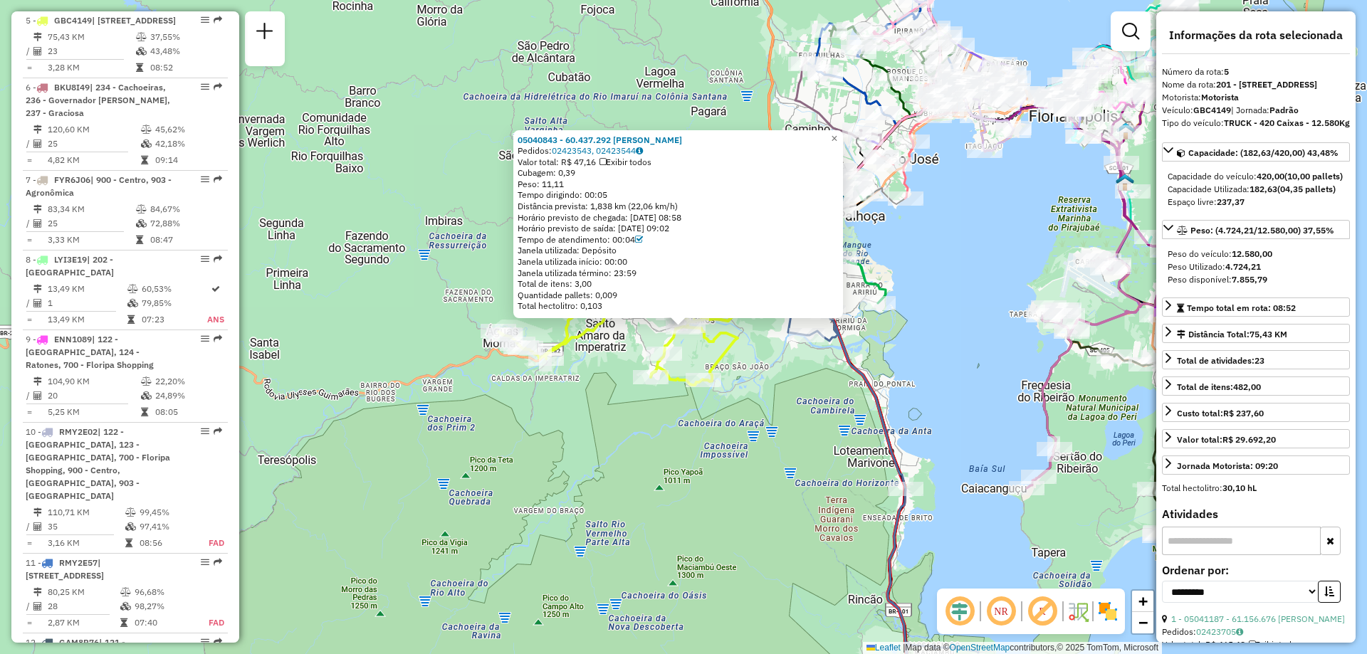
click at [959, 395] on div "05040843 - 60.437.292 JADNA DE OLIVEIRA CORREA Pedidos: 02423543, 02423544 Valo…" at bounding box center [683, 327] width 1367 height 654
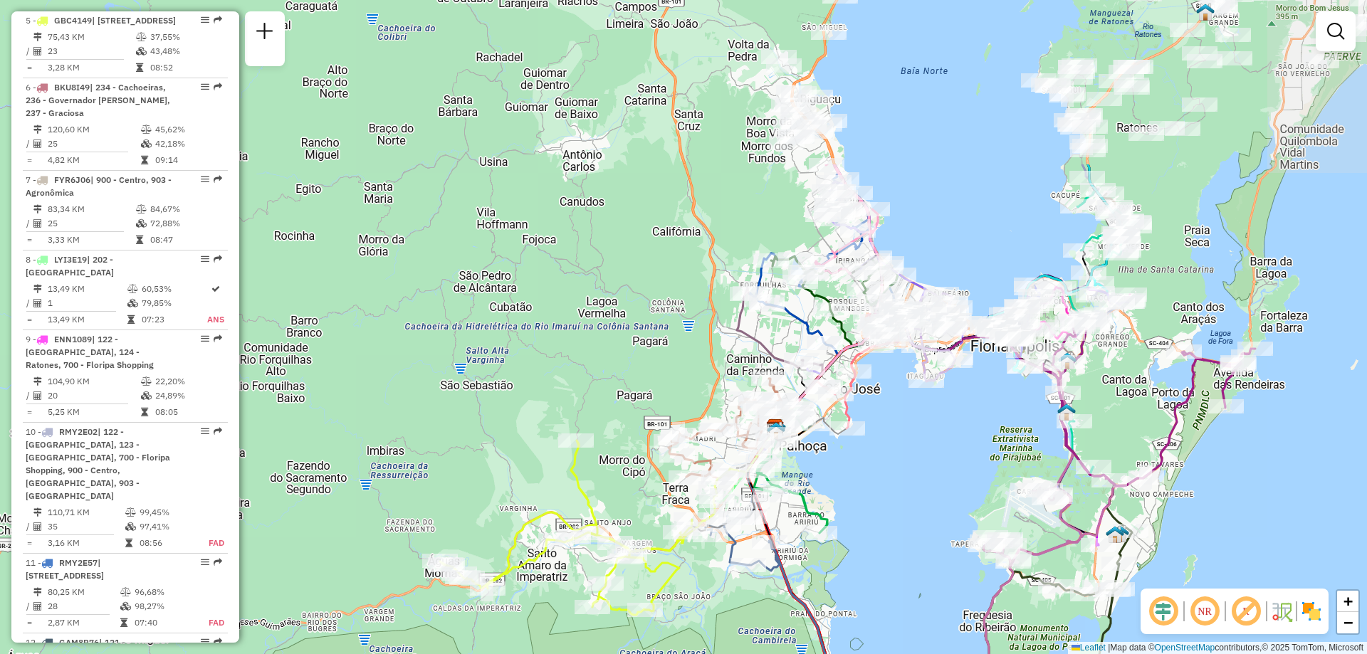
drag, startPoint x: 954, startPoint y: 283, endPoint x: 895, endPoint y: 513, distance: 237.2
click at [895, 513] on div "Janela de atendimento Grade de atendimento Capacidade Transportadoras Veículos …" at bounding box center [683, 327] width 1367 height 654
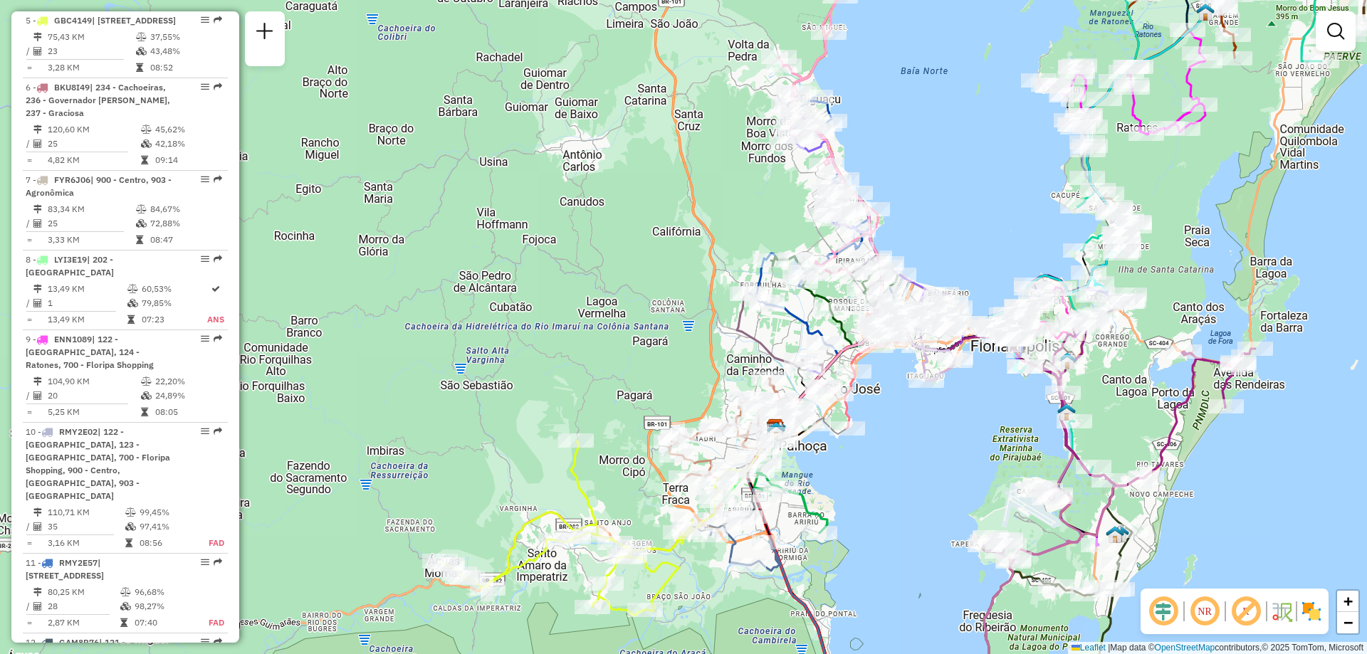
drag, startPoint x: 945, startPoint y: 448, endPoint x: 814, endPoint y: 523, distance: 150.2
click at [839, 523] on div "Janela de atendimento Grade de atendimento Capacidade Transportadoras Veículos …" at bounding box center [683, 327] width 1367 height 654
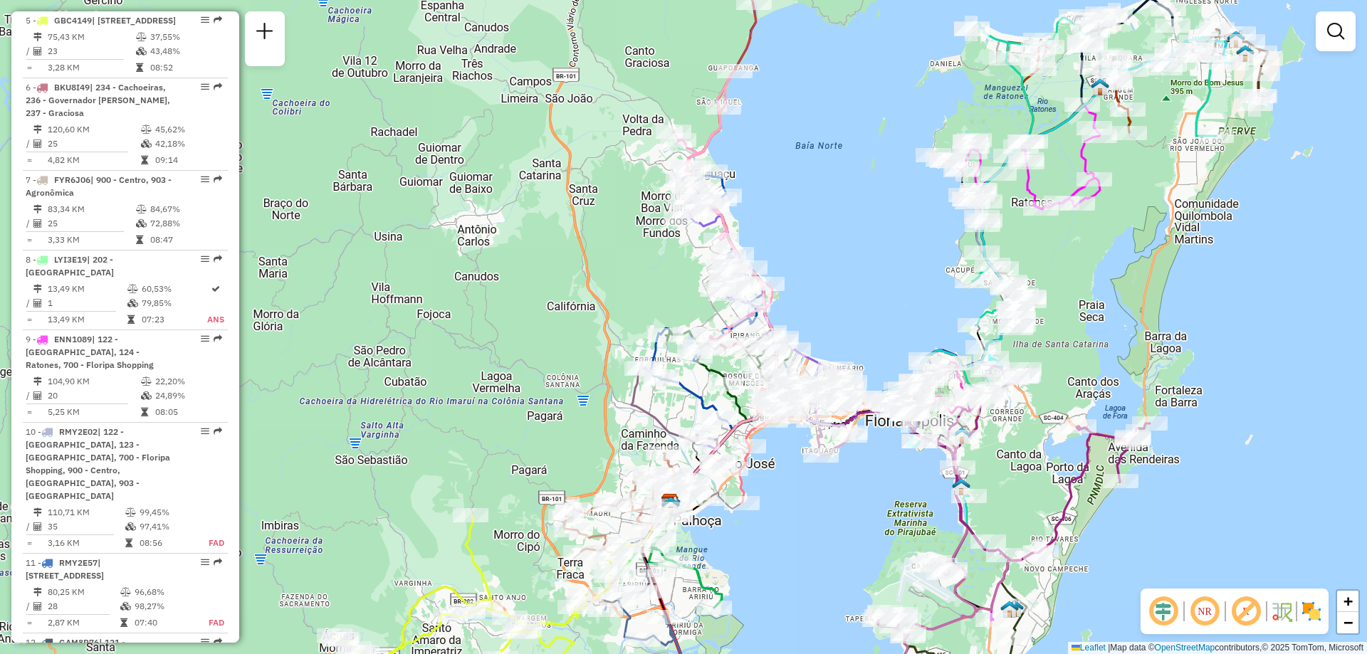
scroll to position [264, 0]
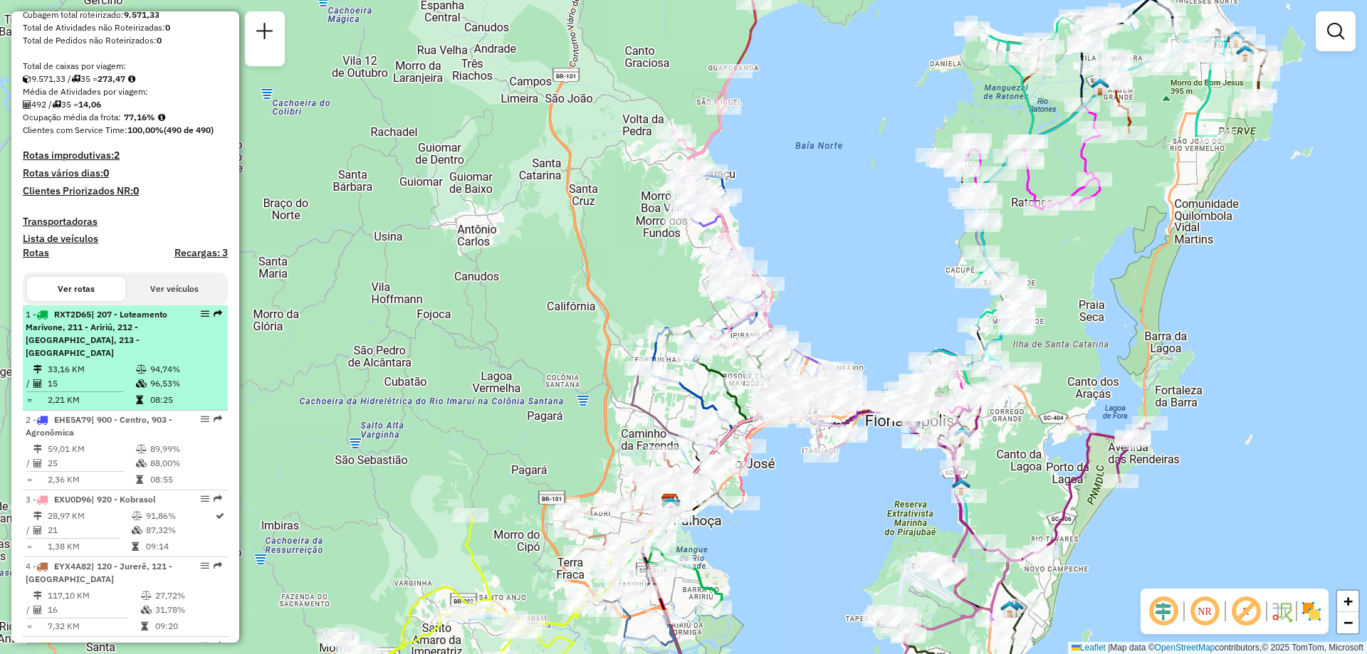
click at [205, 318] on div at bounding box center [200, 314] width 43 height 9
select select "**********"
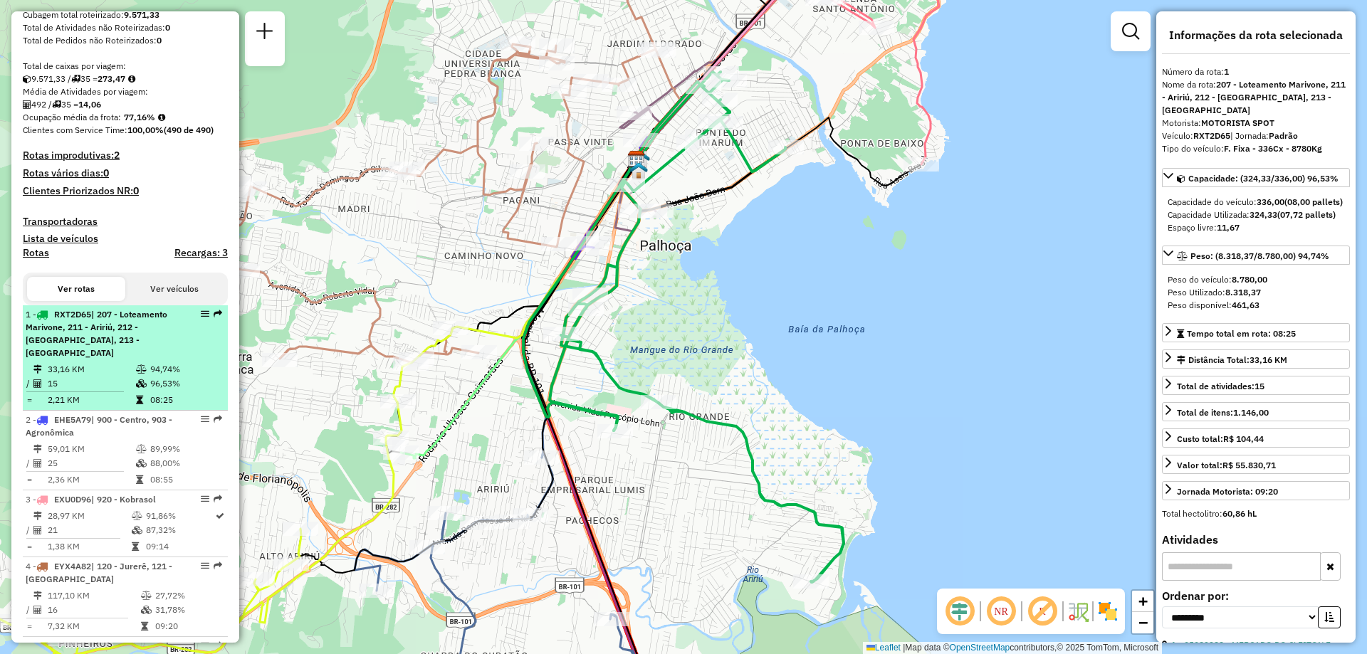
drag, startPoint x: 204, startPoint y: 331, endPoint x: 147, endPoint y: 353, distance: 61.1
click at [147, 354] on div "1 - RXT2D65 | 207 - Loteamento Marivone, 211 - Aririú, 212 - Palhoça, 213 - Bar…" at bounding box center [101, 333] width 151 height 51
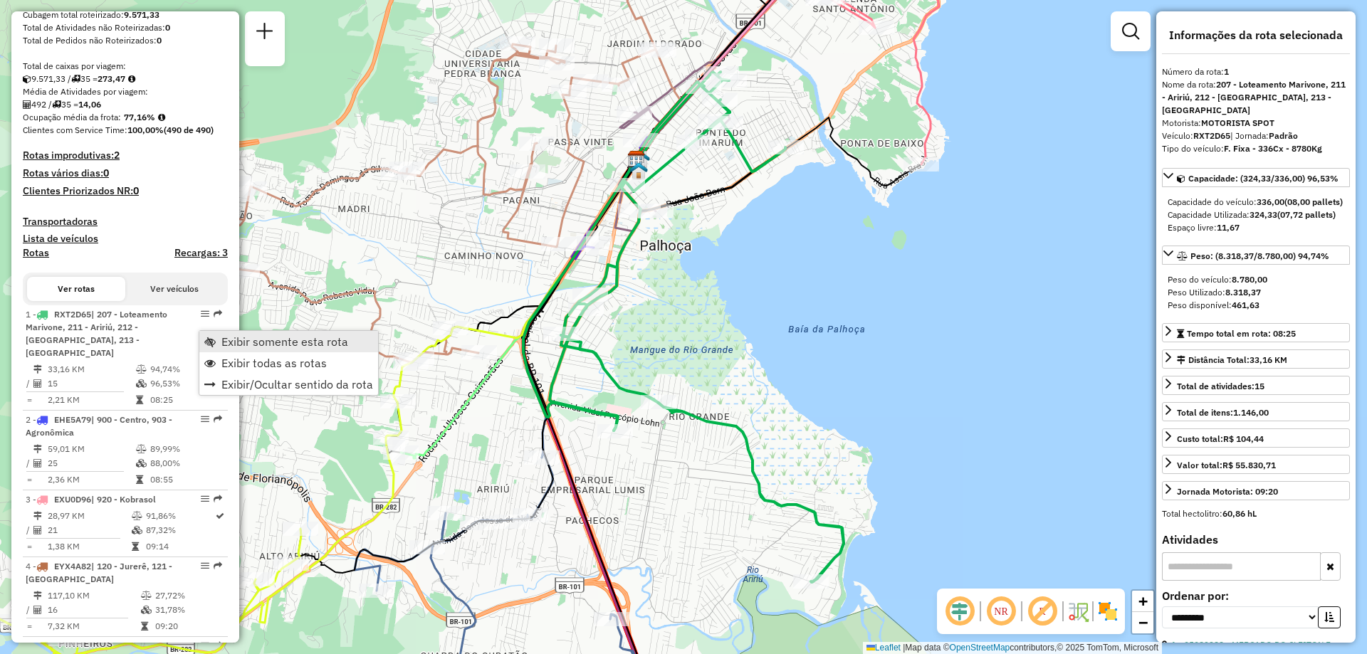
click at [211, 340] on span "Exibir somente esta rota" at bounding box center [209, 341] width 11 height 11
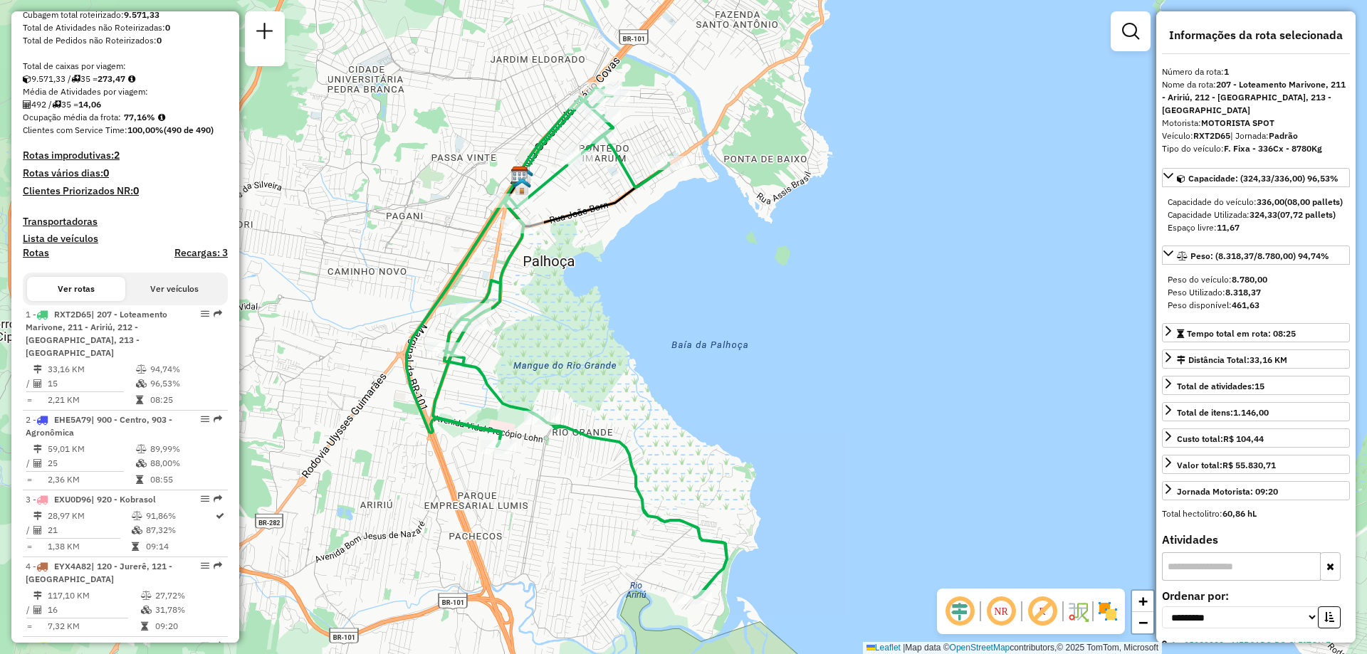
drag, startPoint x: 746, startPoint y: 356, endPoint x: 629, endPoint y: 372, distance: 117.8
click at [629, 372] on div "Janela de atendimento Grade de atendimento Capacidade Transportadoras Veículos …" at bounding box center [683, 327] width 1367 height 654
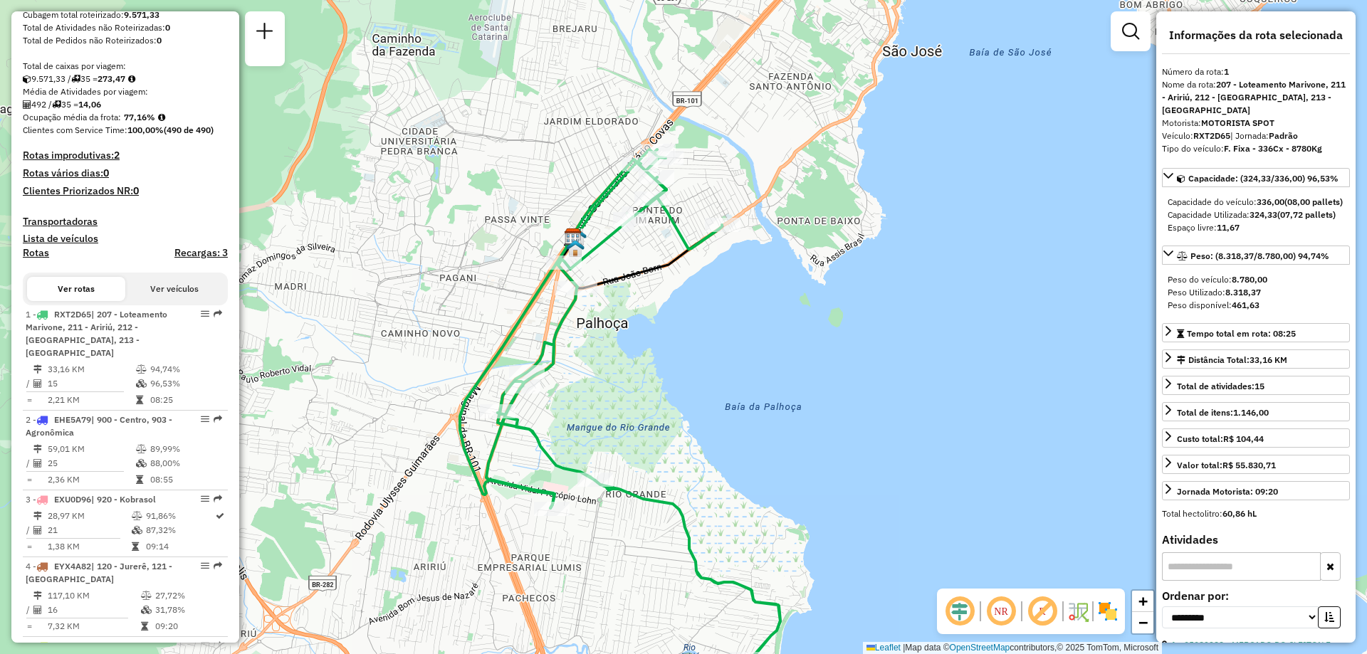
drag, startPoint x: 584, startPoint y: 331, endPoint x: 622, endPoint y: 377, distance: 60.1
click at [622, 377] on div "Janela de atendimento Grade de atendimento Capacidade Transportadoras Veículos …" at bounding box center [683, 327] width 1367 height 654
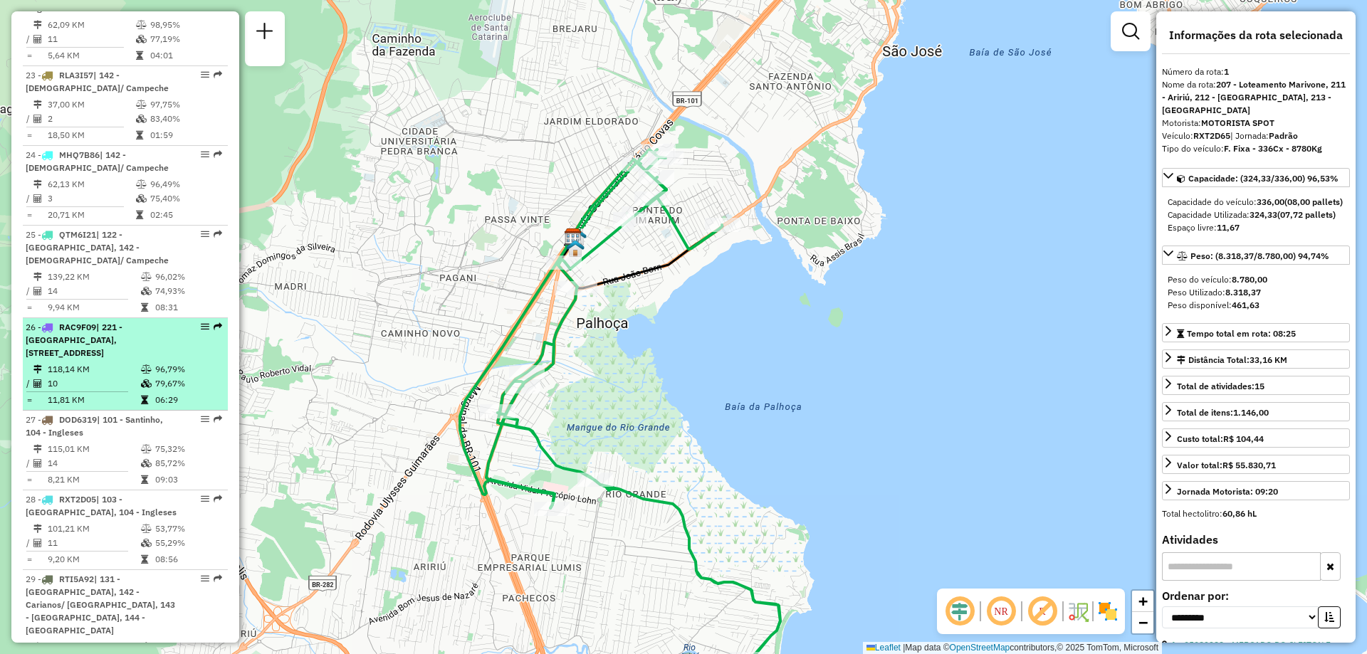
scroll to position [2153, 0]
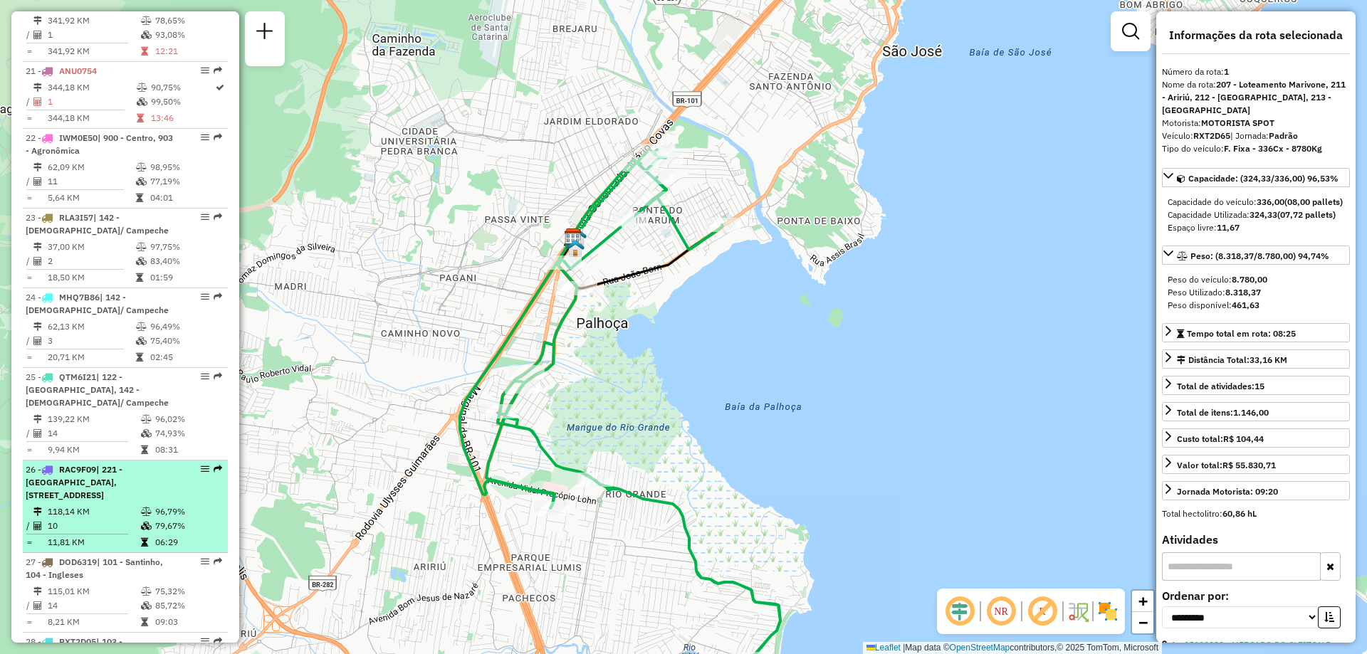
click at [196, 465] on div at bounding box center [200, 469] width 43 height 9
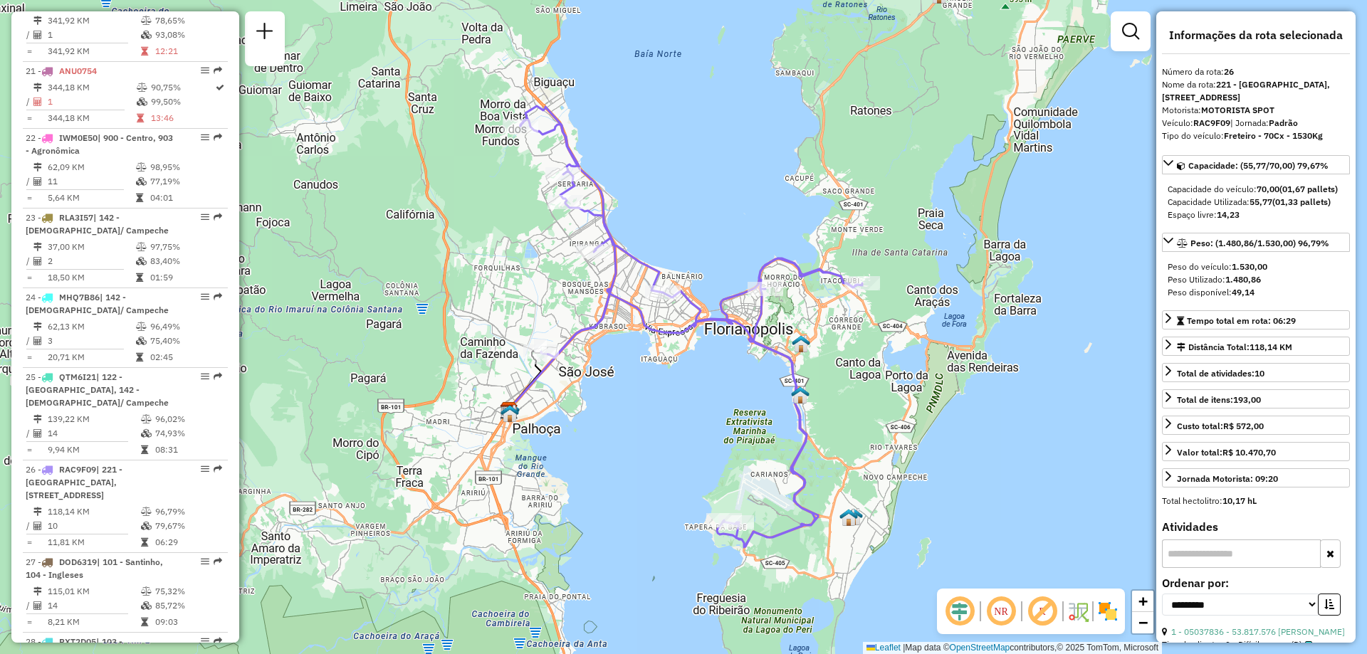
scroll to position [1616, 0]
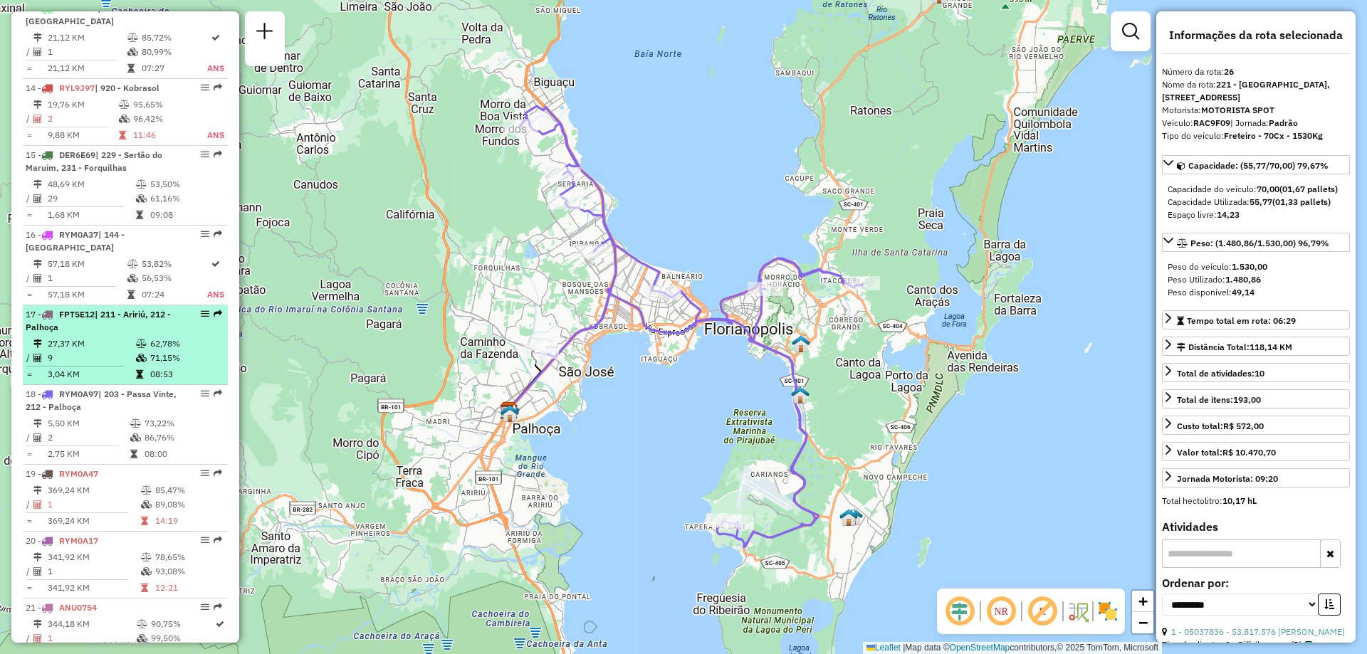
click at [201, 318] on em at bounding box center [205, 314] width 9 height 9
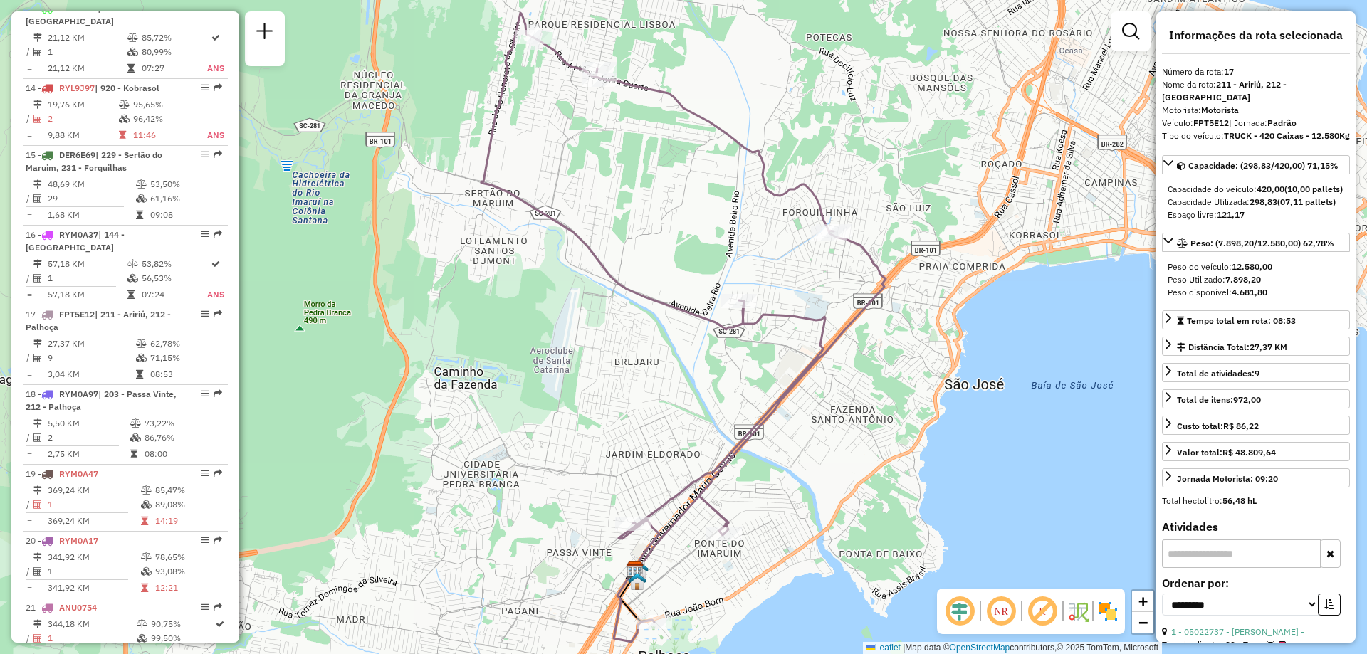
scroll to position [1588, 0]
